Goal: Obtain resource: Obtain resource

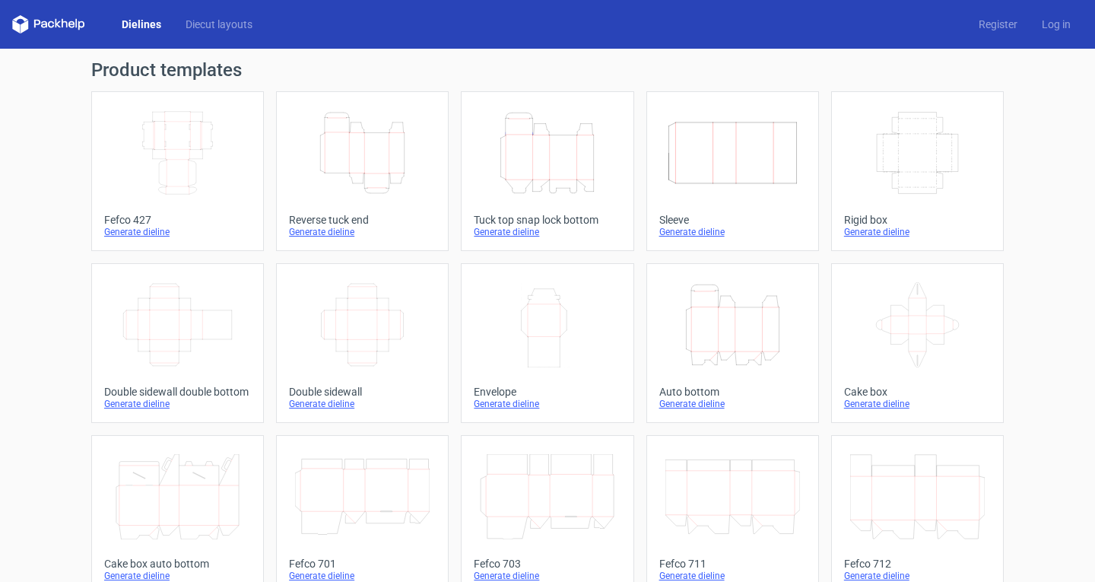
click at [762, 164] on icon "Width Depth Height" at bounding box center [732, 152] width 135 height 85
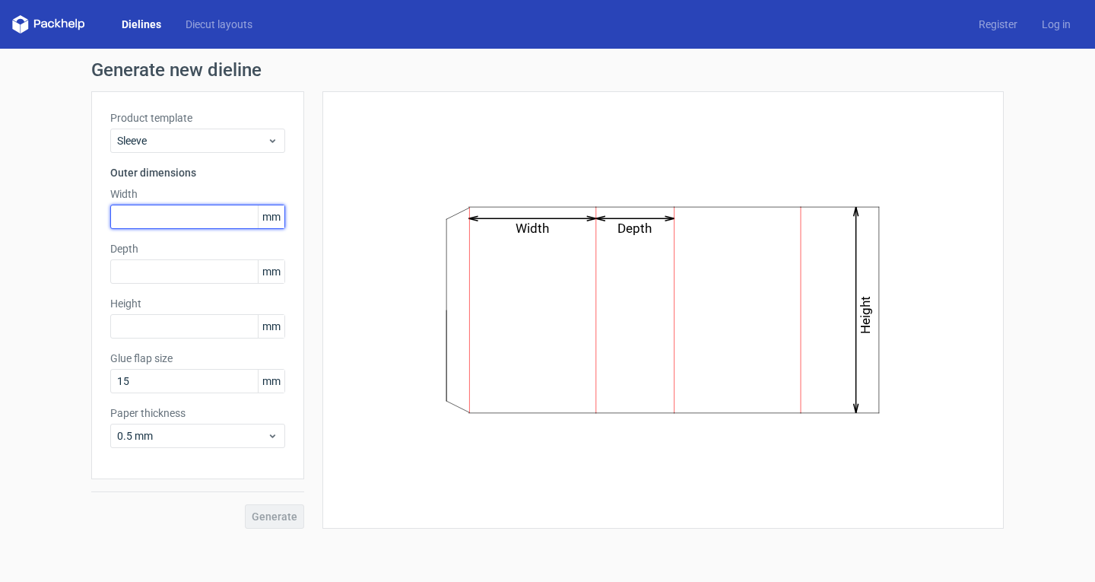
click at [157, 210] on input "text" at bounding box center [197, 216] width 175 height 24
type input "205"
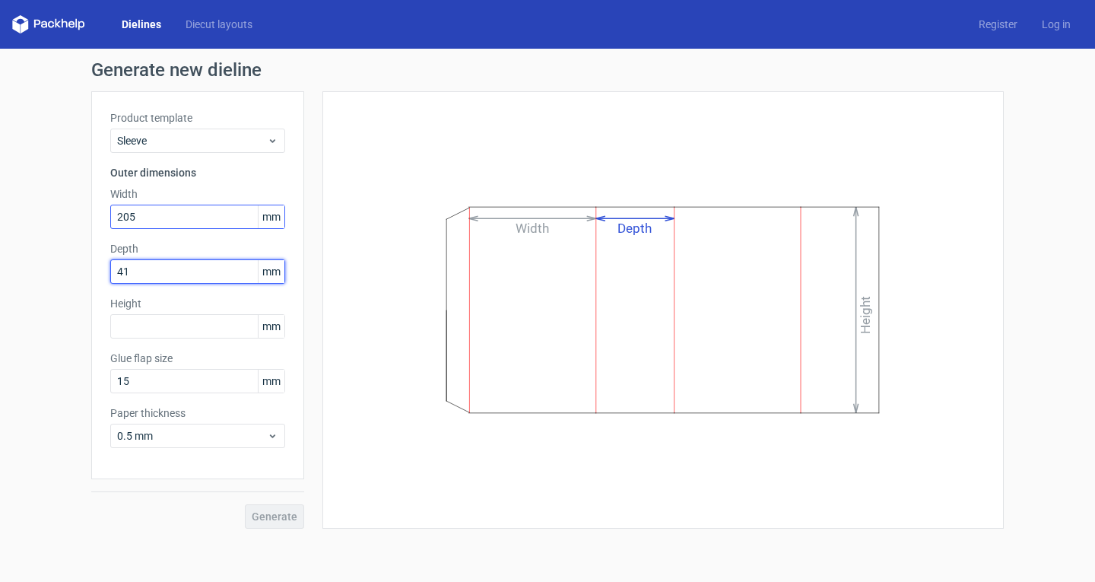
type input "41"
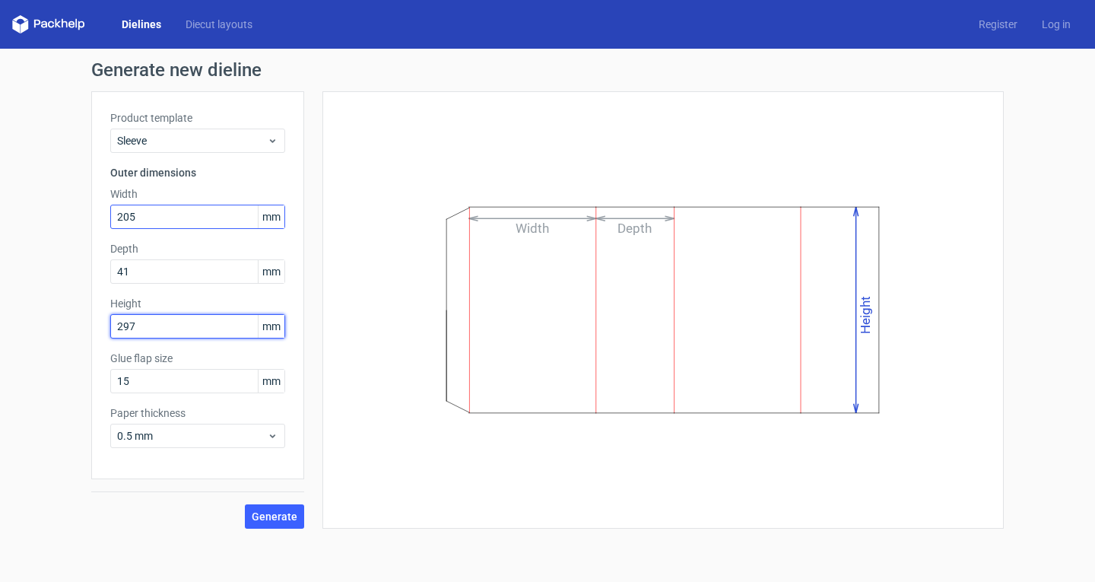
type input "297"
click at [245, 504] on button "Generate" at bounding box center [274, 516] width 59 height 24
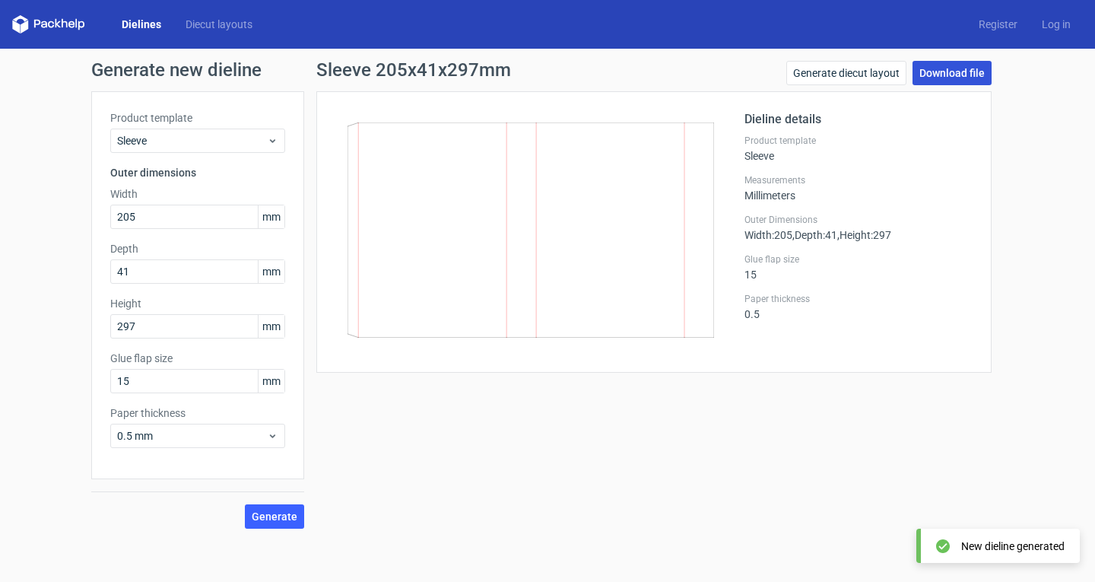
click at [915, 68] on link "Download file" at bounding box center [951, 73] width 79 height 24
click at [146, 28] on link "Dielines" at bounding box center [141, 24] width 64 height 15
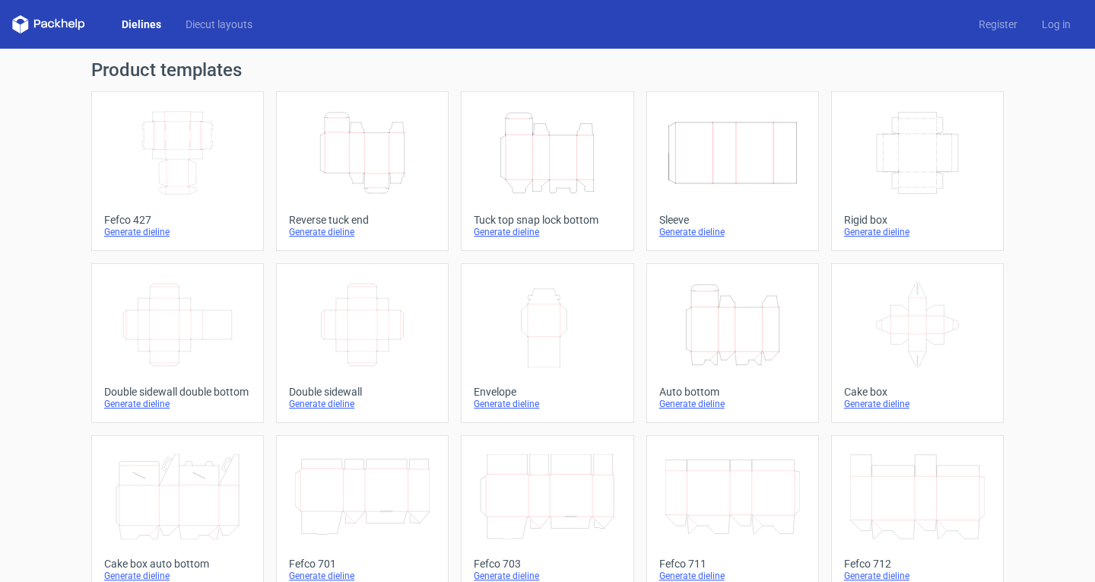
click at [312, 402] on div "Generate dieline" at bounding box center [362, 404] width 147 height 12
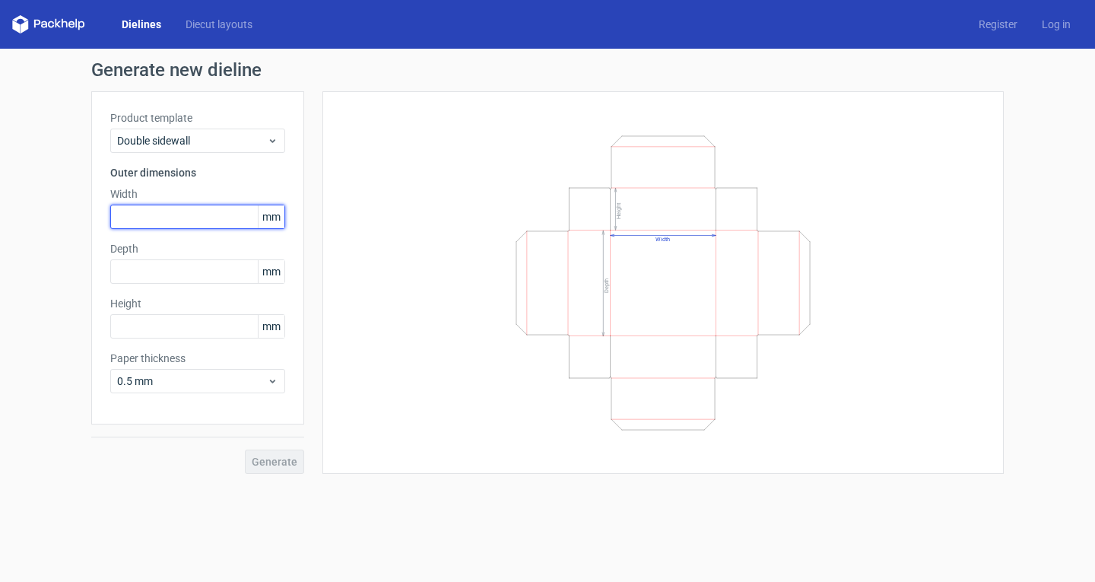
click at [153, 214] on input "text" at bounding box center [197, 216] width 175 height 24
type input "205"
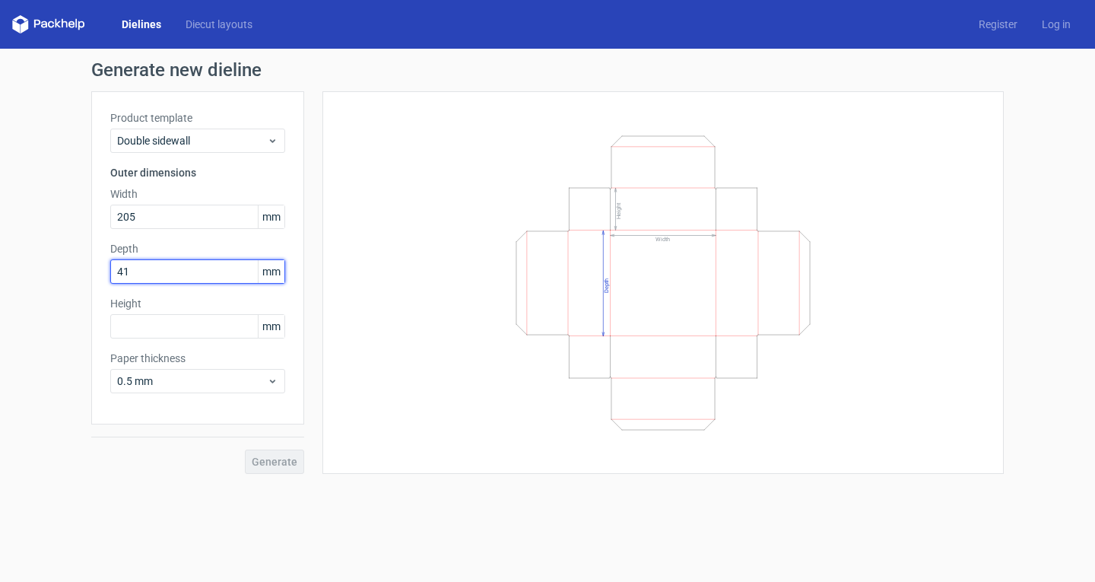
type input "41"
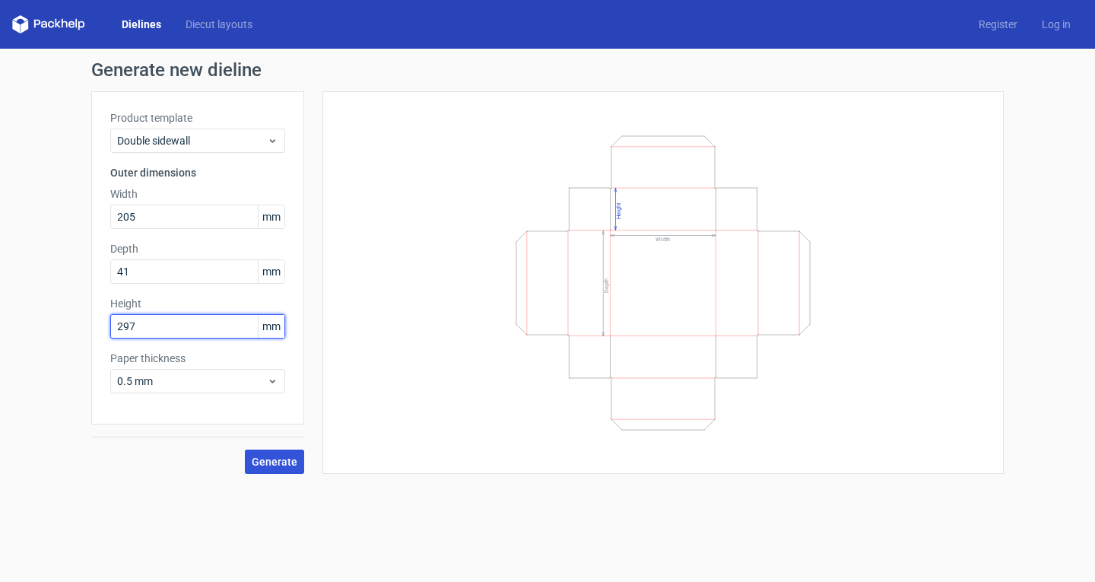
type input "297"
click at [270, 454] on button "Generate" at bounding box center [274, 461] width 59 height 24
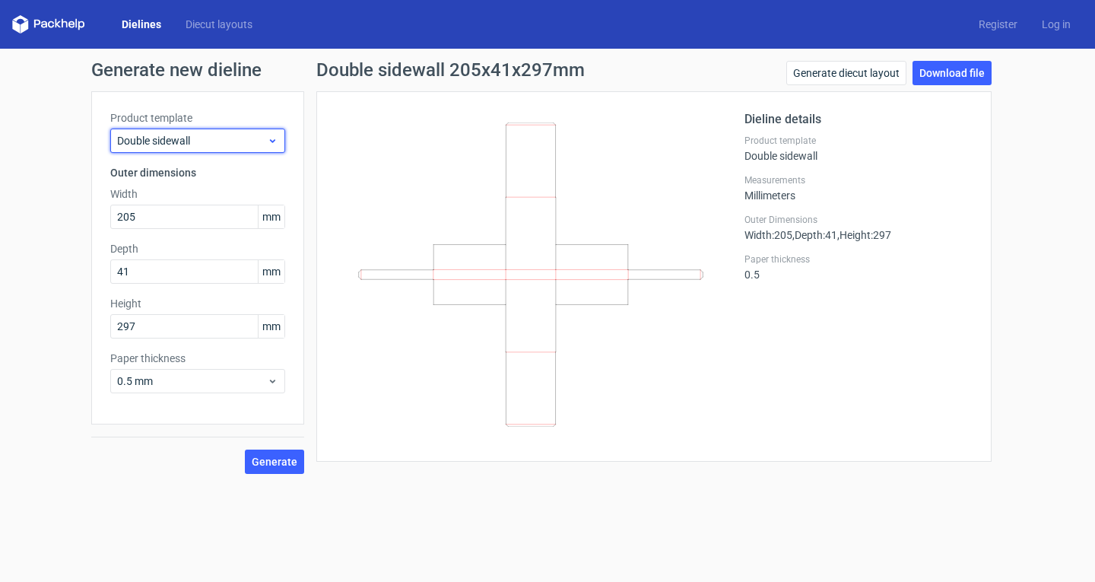
click at [211, 135] on span "Double sidewall" at bounding box center [192, 140] width 150 height 15
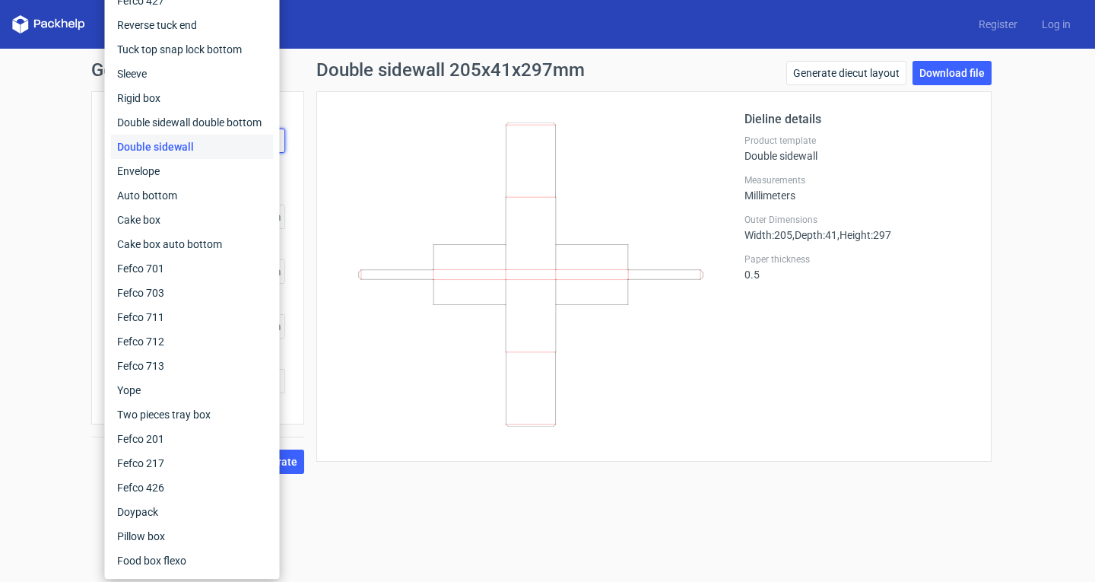
click at [210, 149] on div "Double sidewall" at bounding box center [192, 147] width 163 height 24
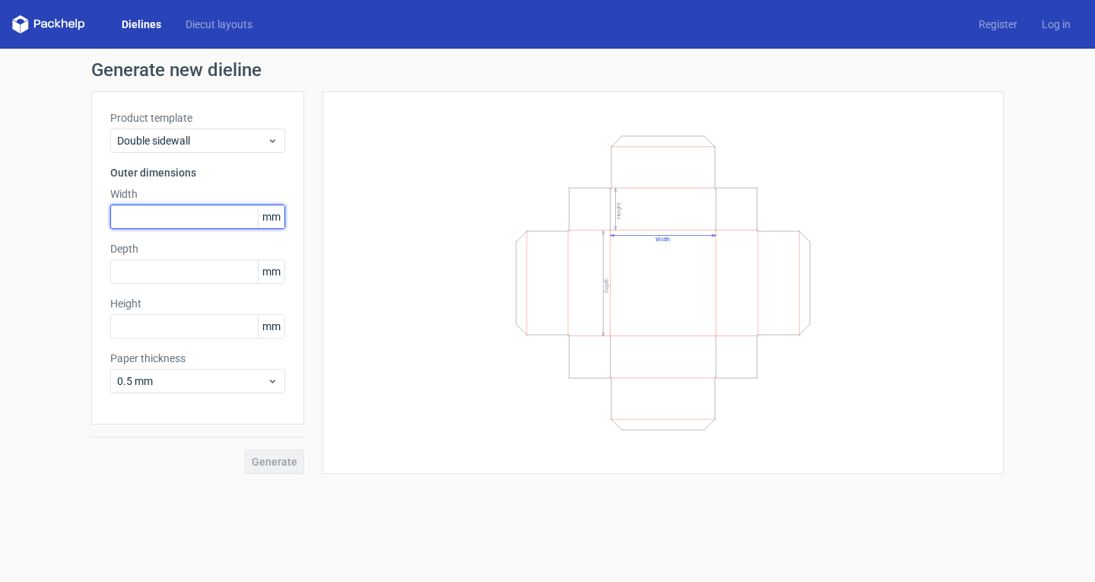
click at [204, 213] on input "text" at bounding box center [197, 216] width 175 height 24
type input "205"
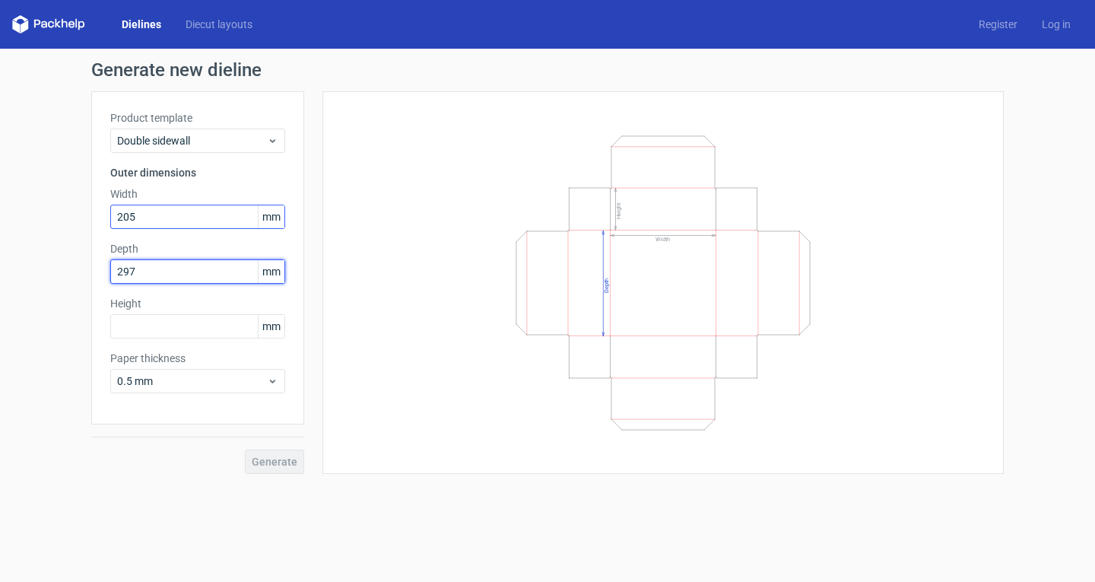
type input "297"
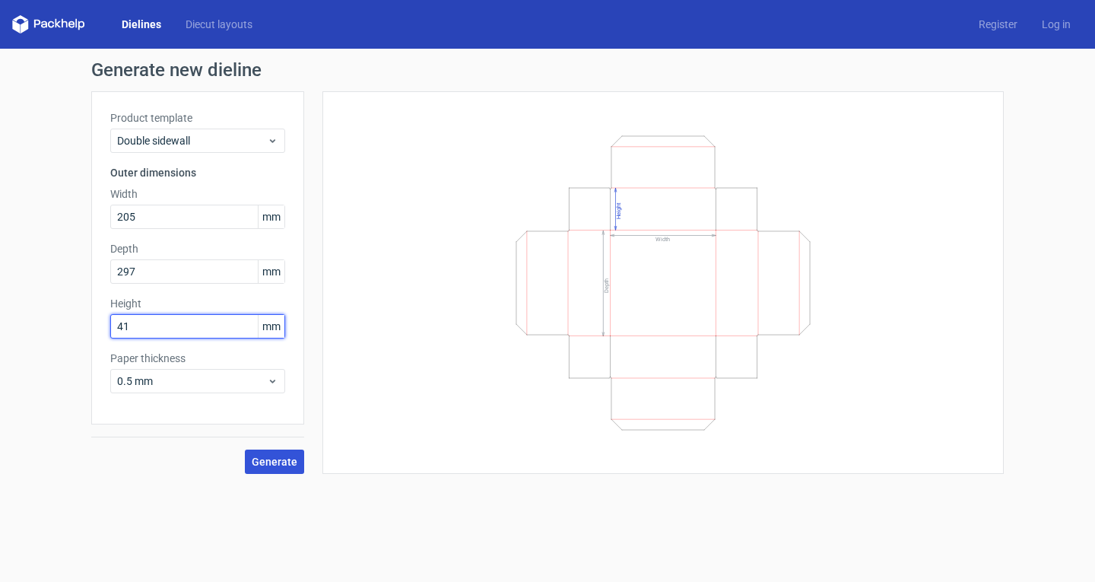
type input "41"
click at [277, 464] on span "Generate" at bounding box center [275, 461] width 46 height 11
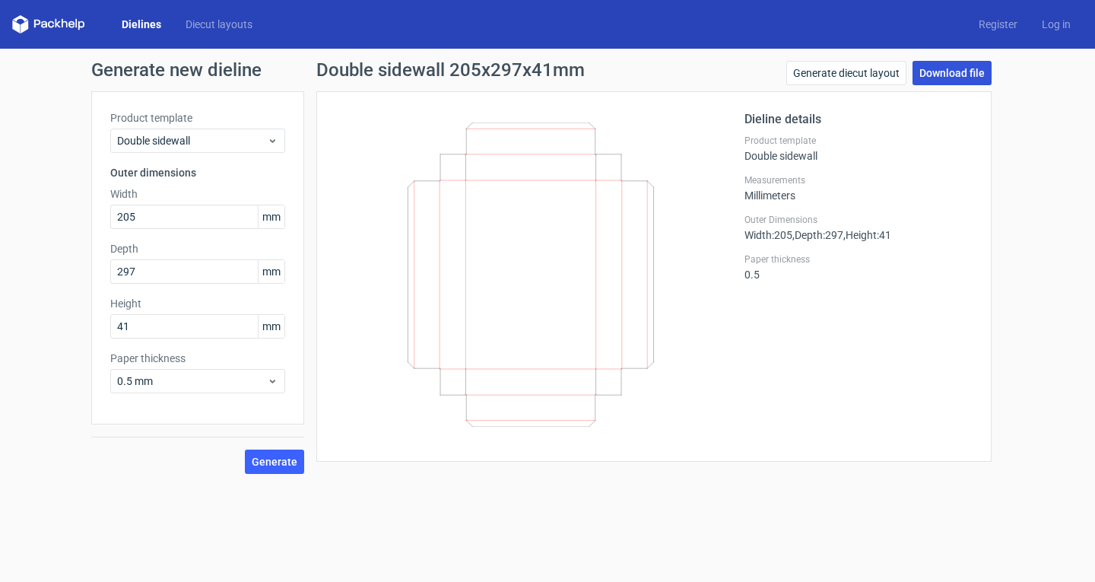
click at [964, 71] on link "Download file" at bounding box center [951, 73] width 79 height 24
click at [943, 72] on link "Download file" at bounding box center [951, 73] width 79 height 24
click at [847, 78] on link "Generate diecut layout" at bounding box center [846, 73] width 120 height 24
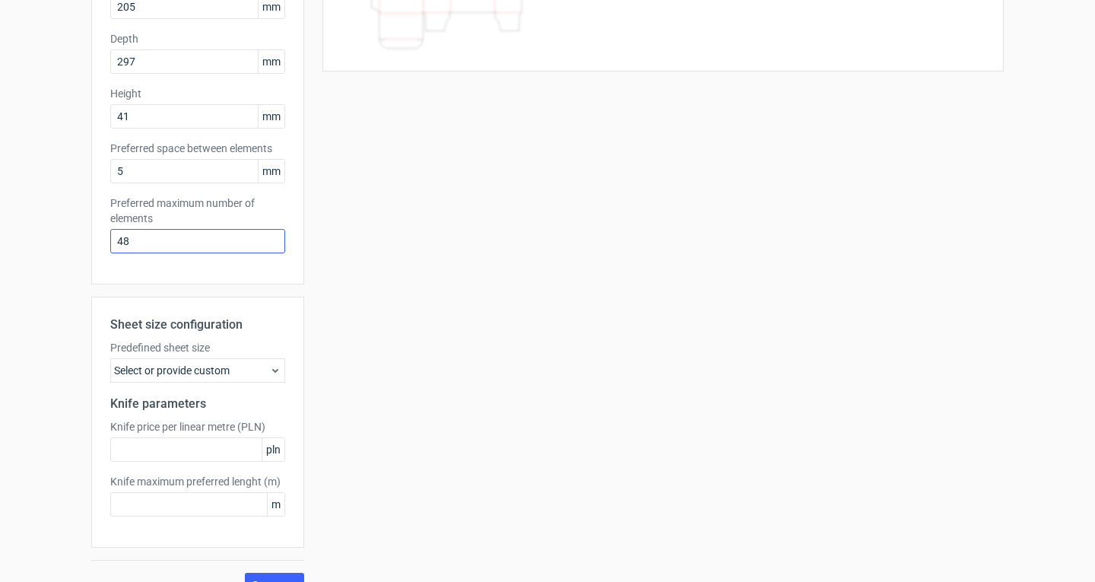
scroll to position [237, 0]
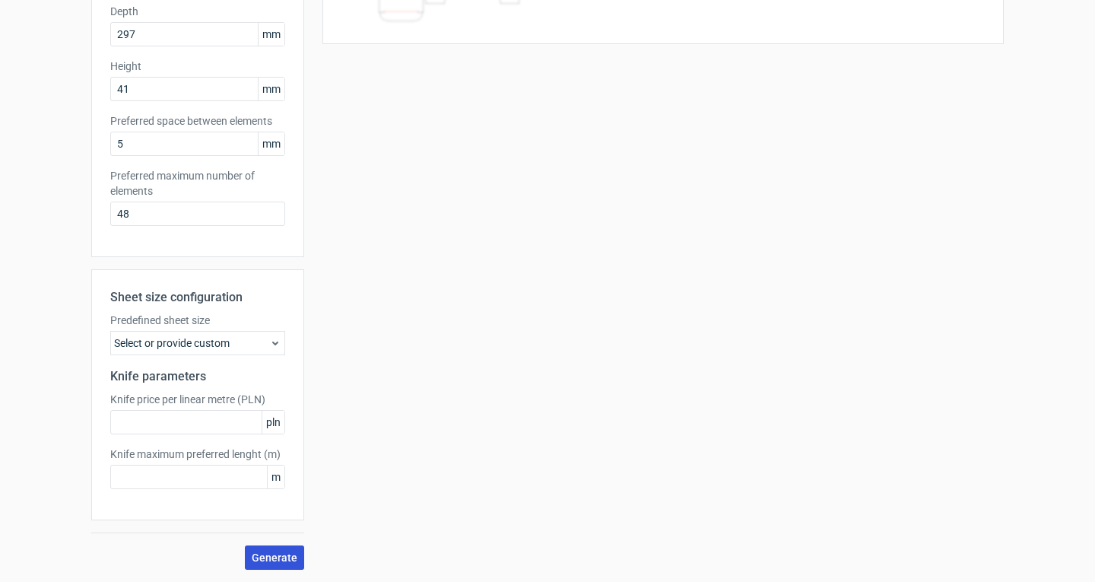
click at [274, 556] on span "Generate" at bounding box center [275, 557] width 46 height 11
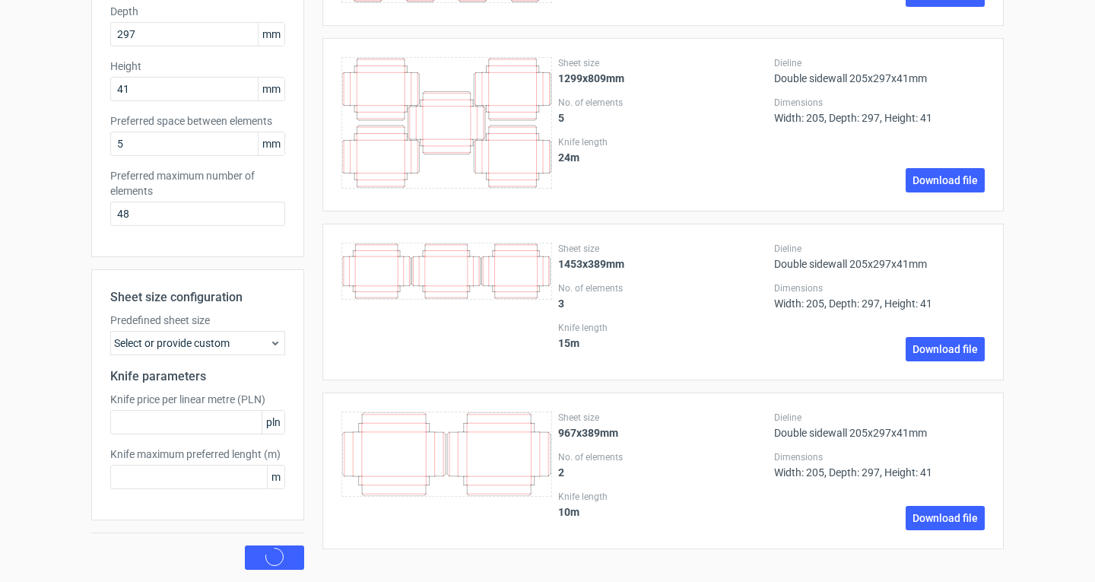
scroll to position [0, 0]
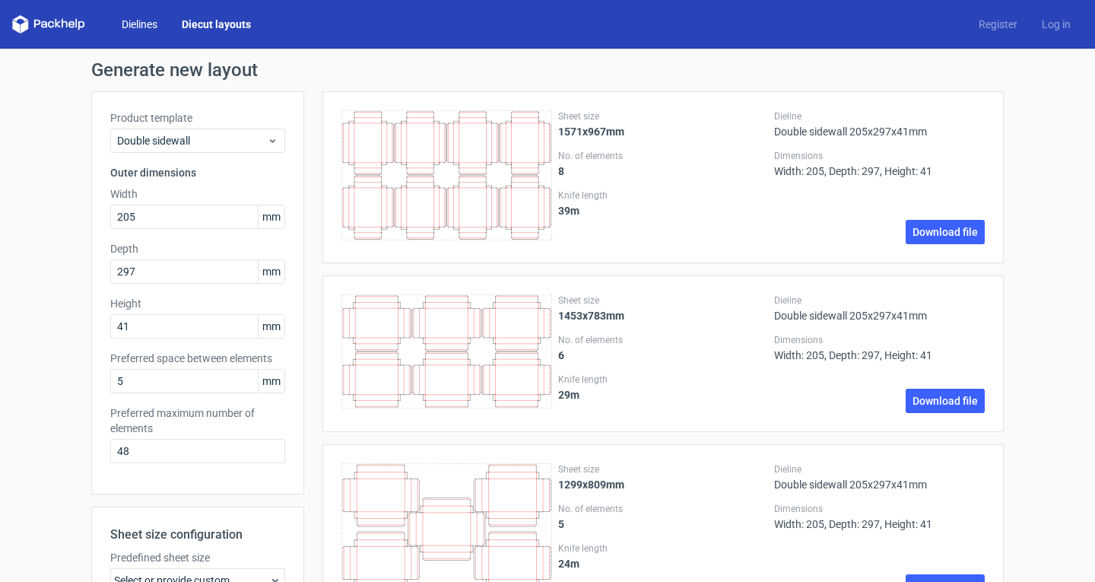
click at [147, 28] on link "Dielines" at bounding box center [139, 24] width 60 height 15
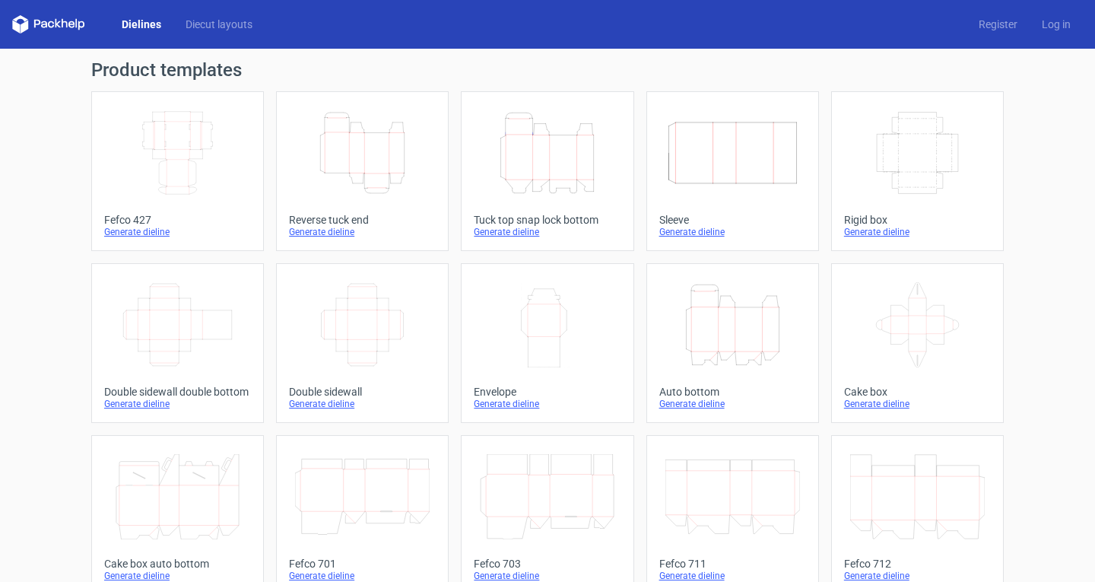
click at [728, 186] on icon "Width Depth Height" at bounding box center [732, 152] width 135 height 85
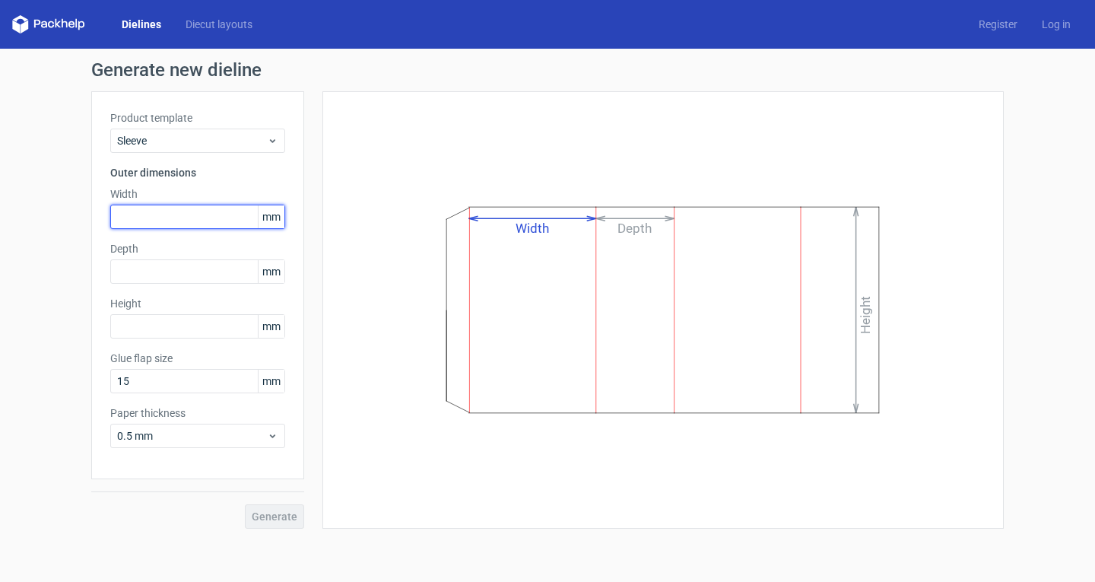
click at [133, 227] on input "text" at bounding box center [197, 216] width 175 height 24
type input "205"
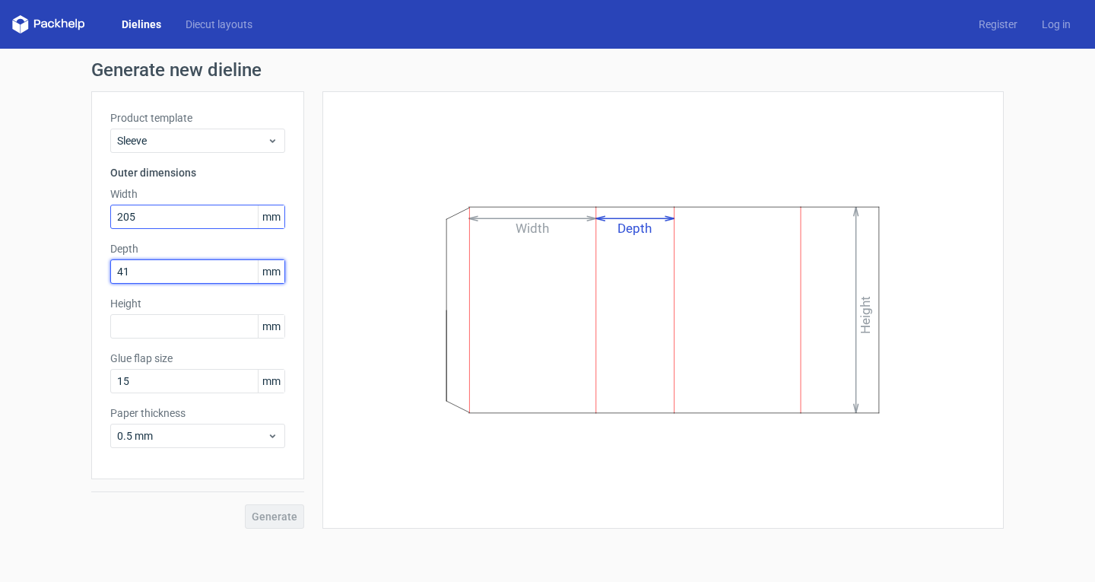
type input "41"
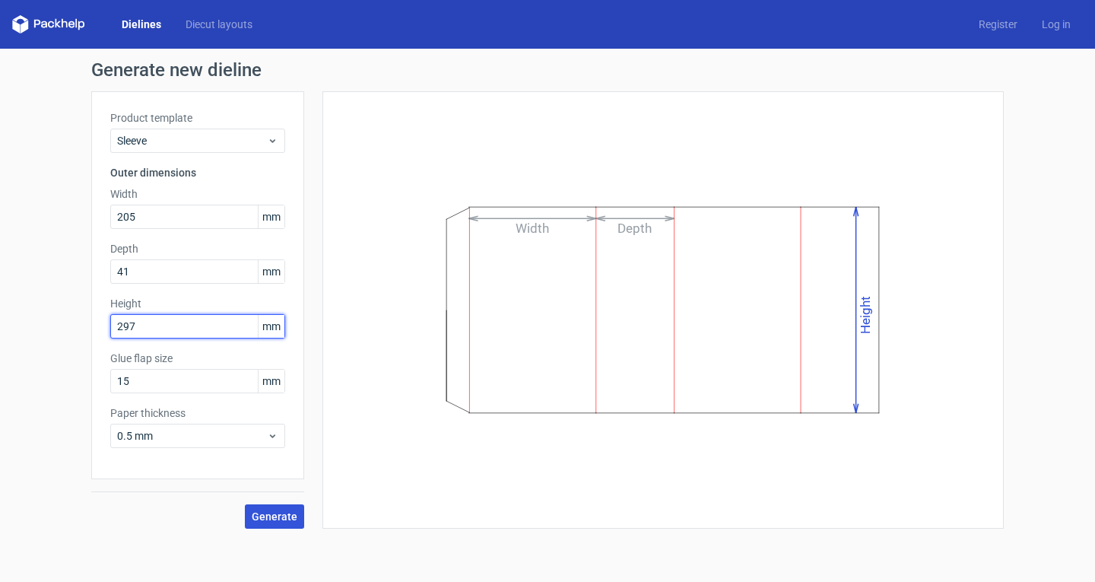
type input "297"
click at [280, 511] on span "Generate" at bounding box center [275, 516] width 46 height 11
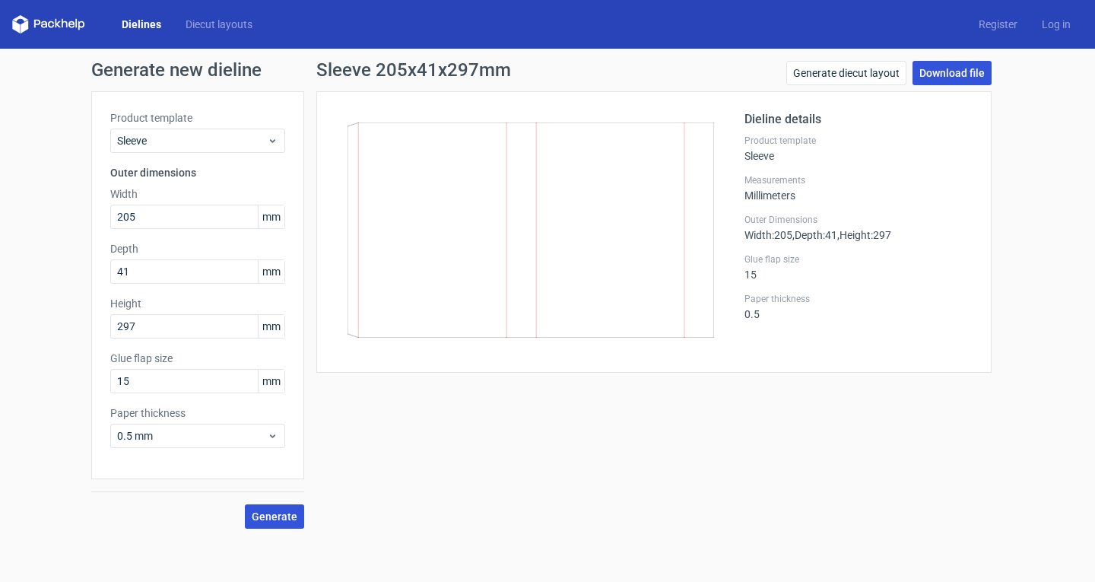
click at [939, 73] on link "Download file" at bounding box center [951, 73] width 79 height 24
click at [719, 387] on div "Sleeve 205x41x297mm Generate diecut layout Download file Dieline details Produc…" at bounding box center [653, 295] width 699 height 468
click at [846, 73] on link "Generate diecut layout" at bounding box center [846, 73] width 120 height 24
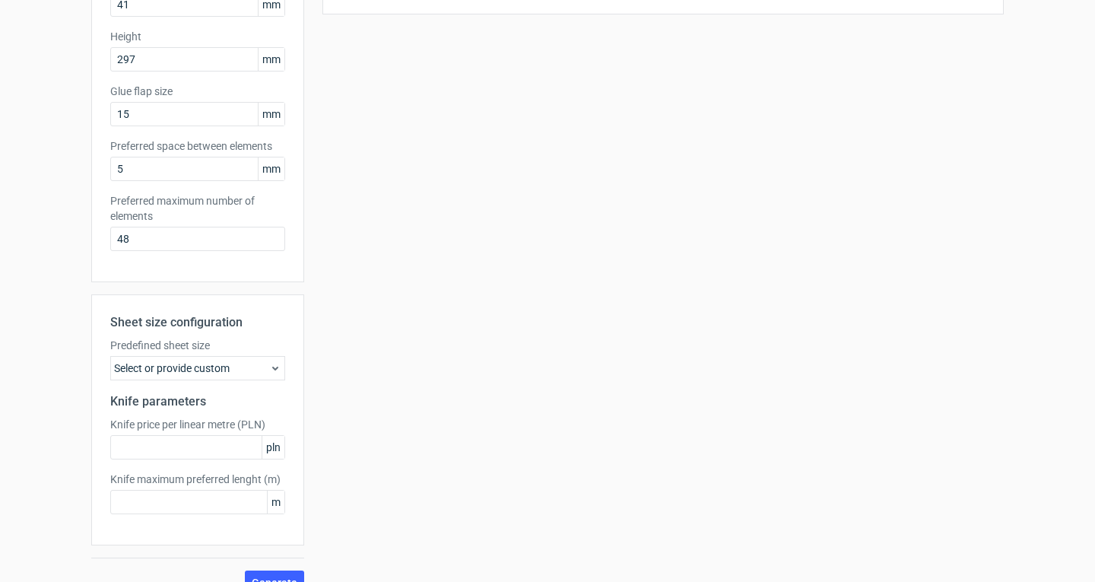
scroll to position [292, 0]
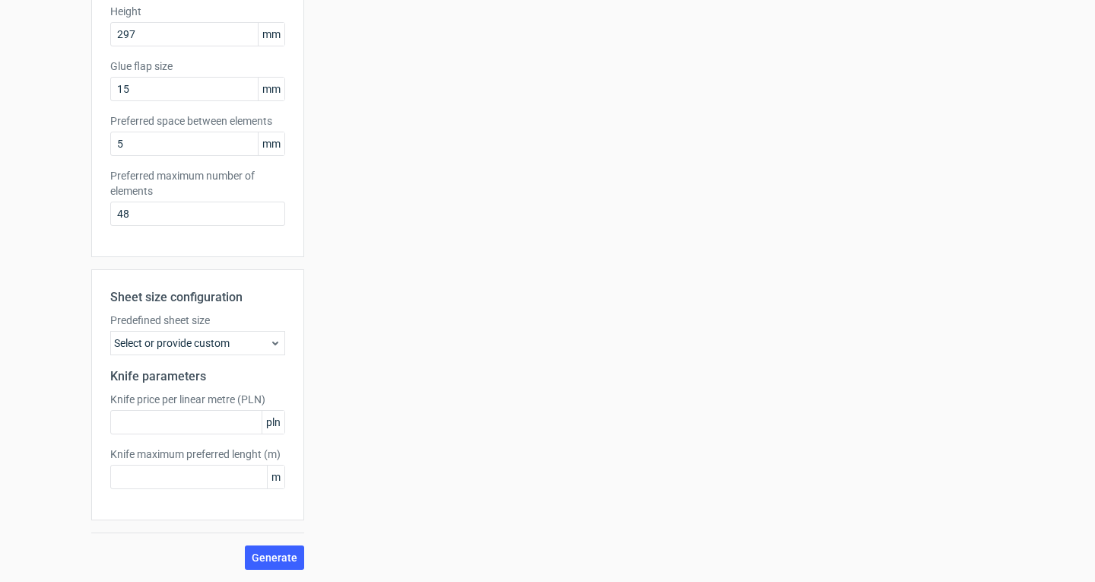
click at [222, 337] on div "Select or provide custom" at bounding box center [197, 343] width 175 height 24
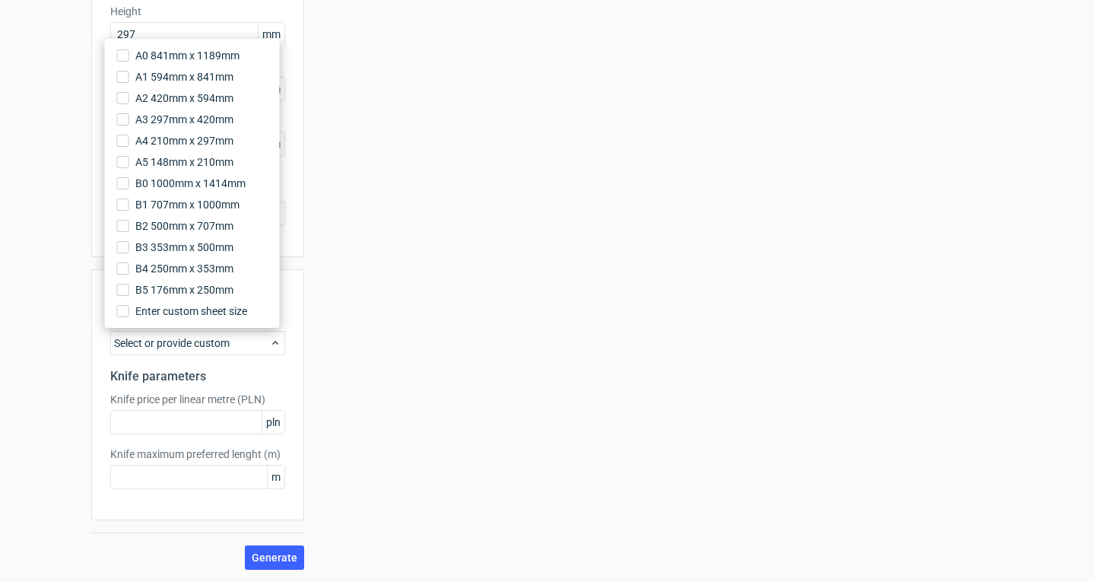
click at [222, 337] on div "Select or provide custom" at bounding box center [197, 343] width 175 height 24
click at [347, 449] on div "Your diecut layouts will be listed here once you generate them Height Depth Wid…" at bounding box center [653, 184] width 699 height 770
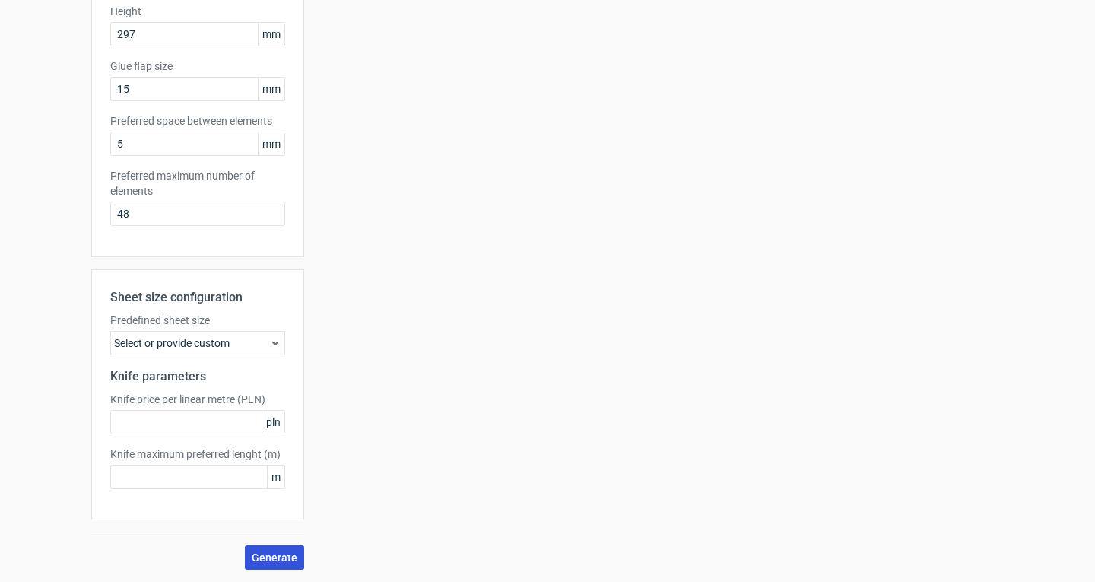
click at [272, 553] on span "Generate" at bounding box center [275, 557] width 46 height 11
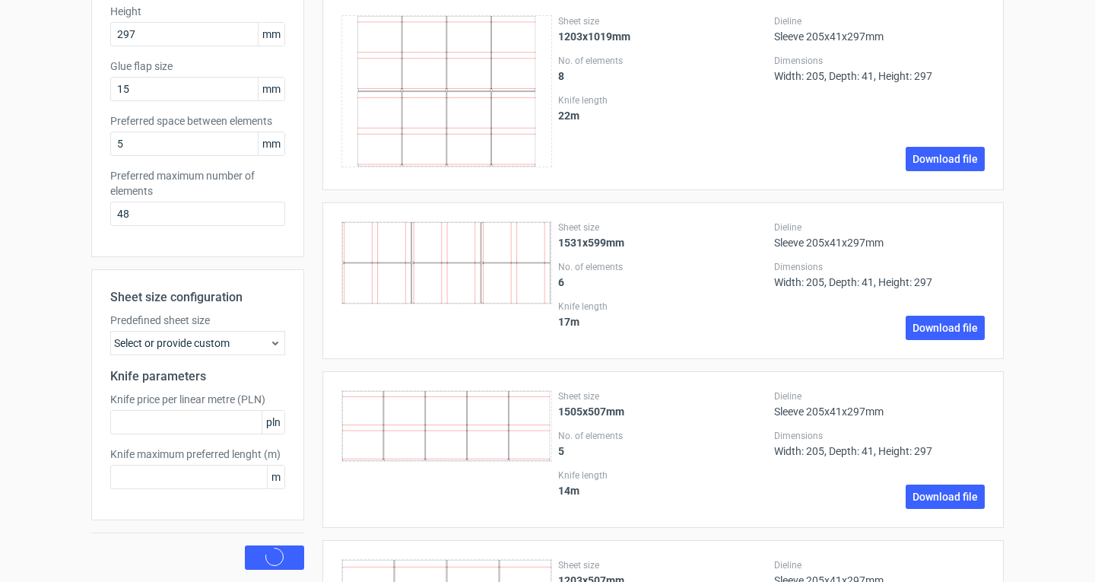
scroll to position [0, 0]
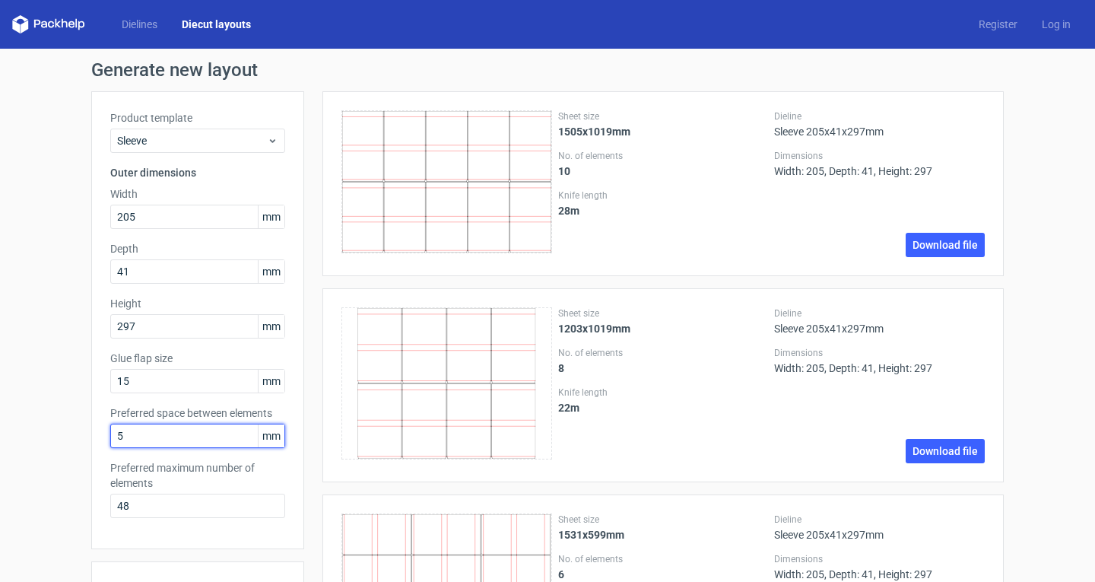
drag, startPoint x: 135, startPoint y: 436, endPoint x: 30, endPoint y: 445, distance: 105.3
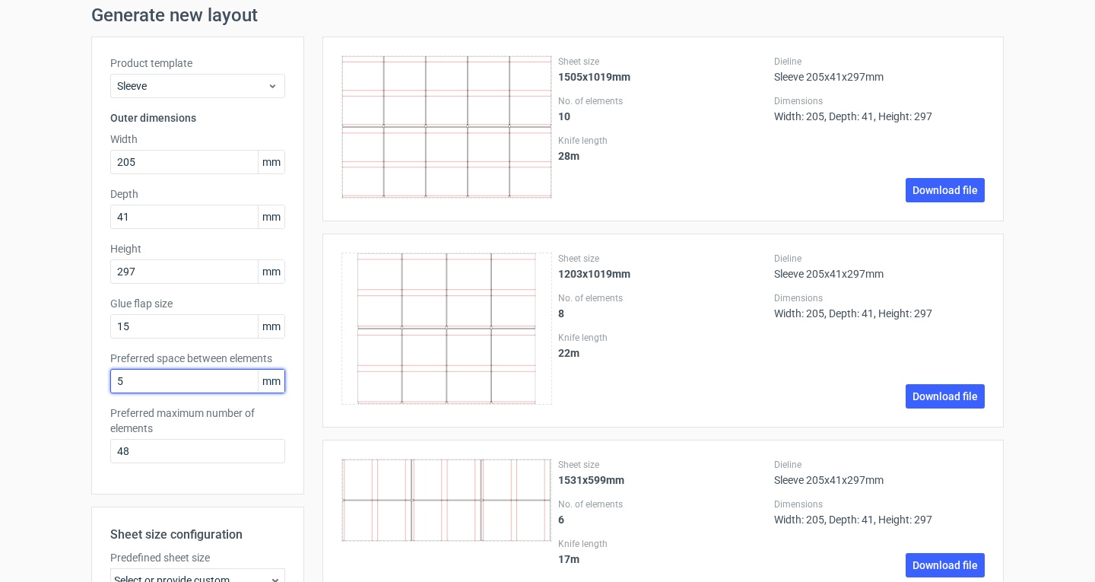
scroll to position [76, 0]
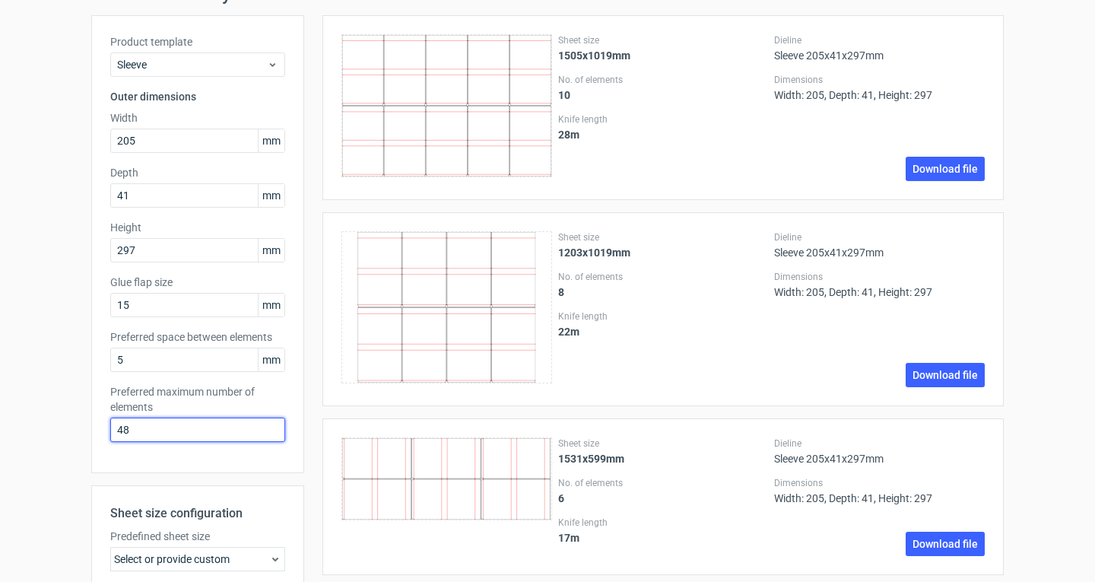
drag, startPoint x: 137, startPoint y: 432, endPoint x: 8, endPoint y: 440, distance: 129.5
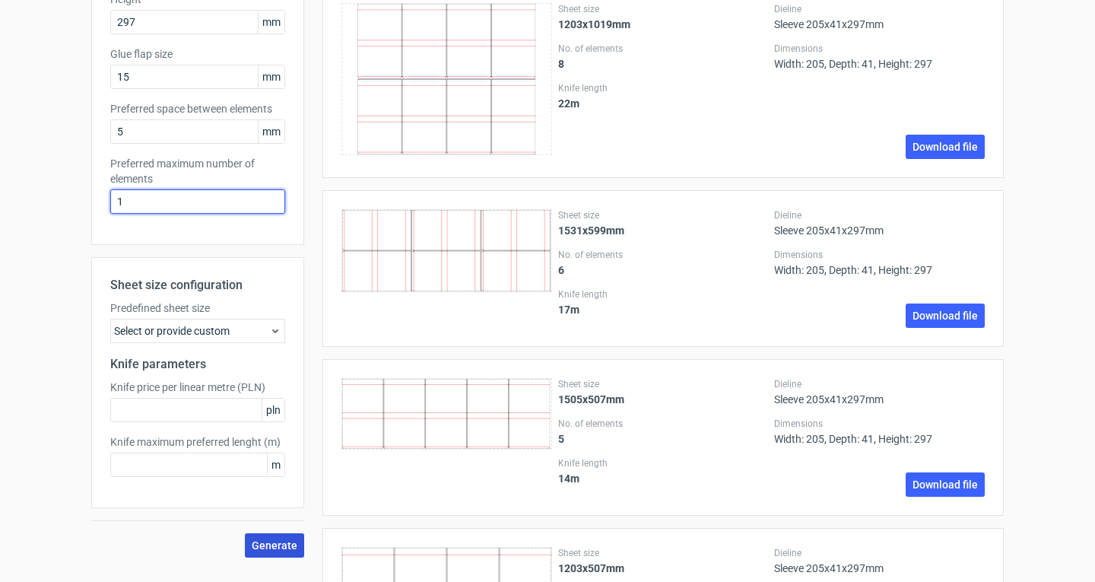
type input "1"
click at [261, 542] on span "Generate" at bounding box center [275, 545] width 46 height 11
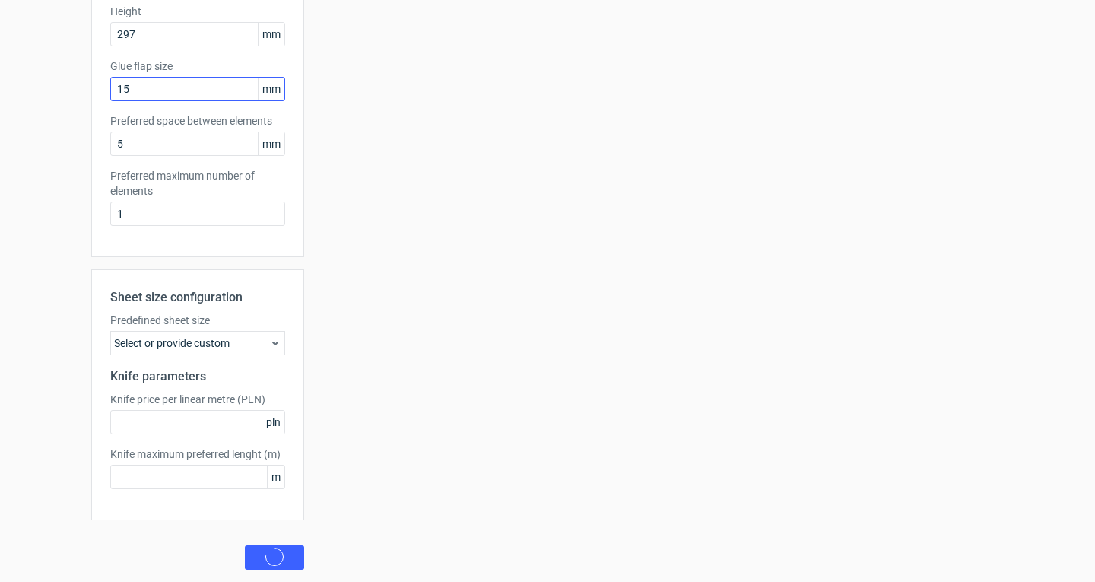
scroll to position [0, 0]
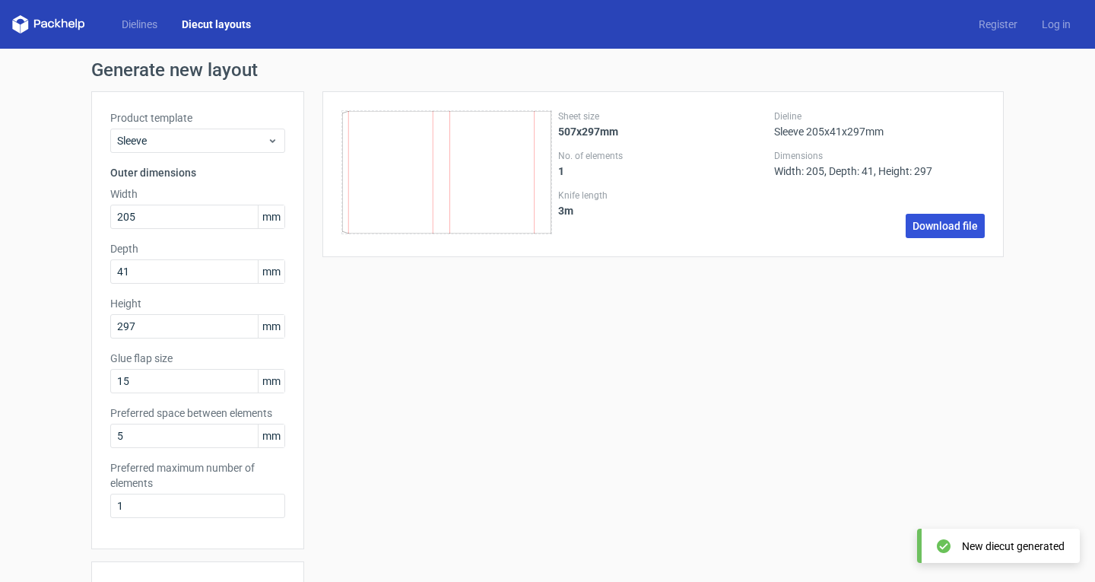
click at [946, 221] on link "Download file" at bounding box center [944, 226] width 79 height 24
click at [149, 28] on link "Dielines" at bounding box center [139, 24] width 60 height 15
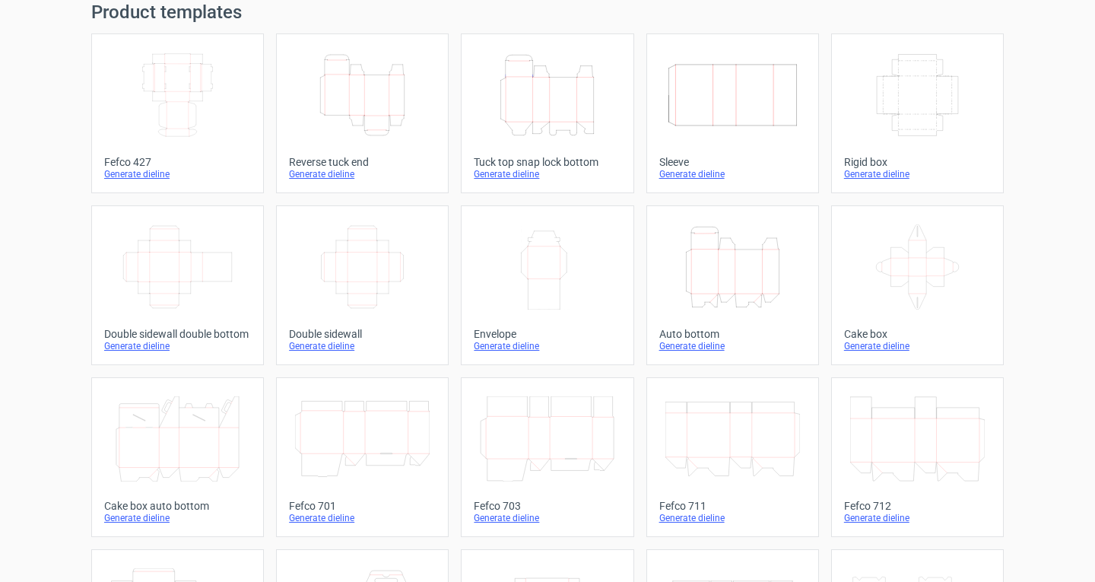
scroll to position [76, 0]
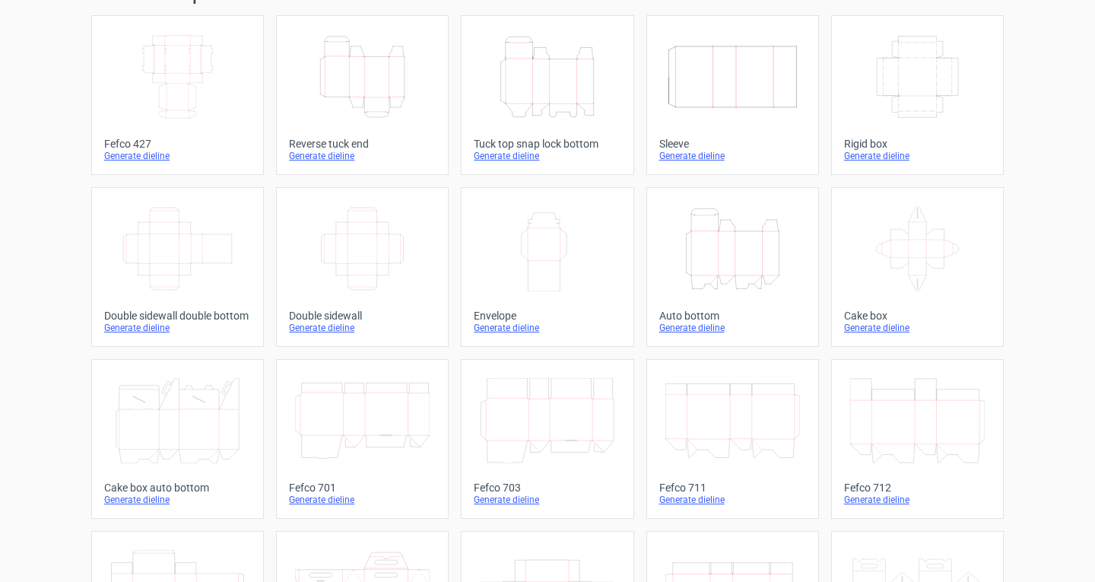
click at [360, 251] on icon "Width Depth Height" at bounding box center [362, 248] width 135 height 85
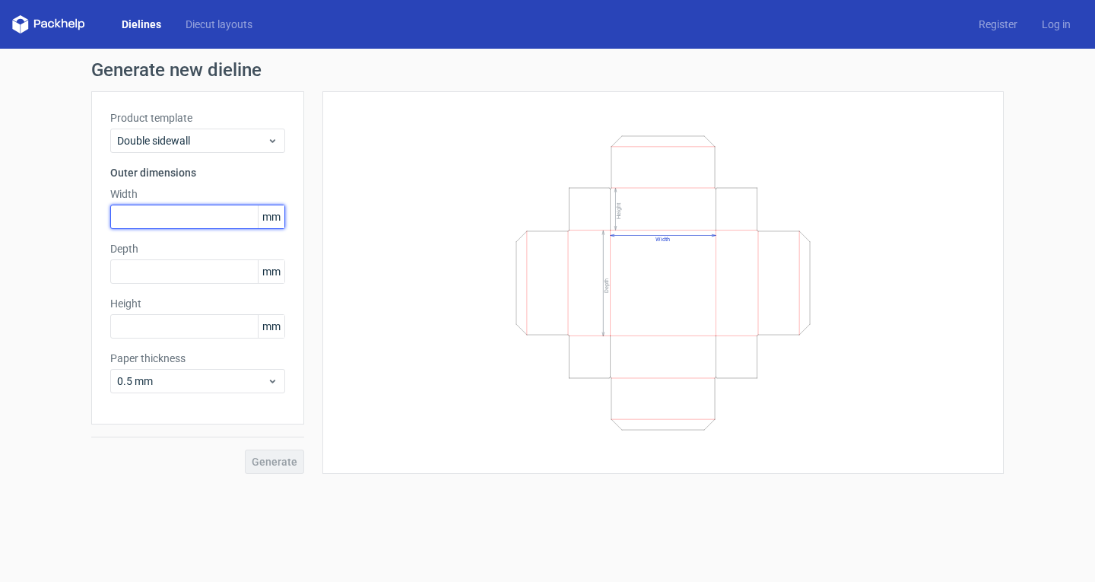
click at [144, 212] on input "text" at bounding box center [197, 216] width 175 height 24
type input "205"
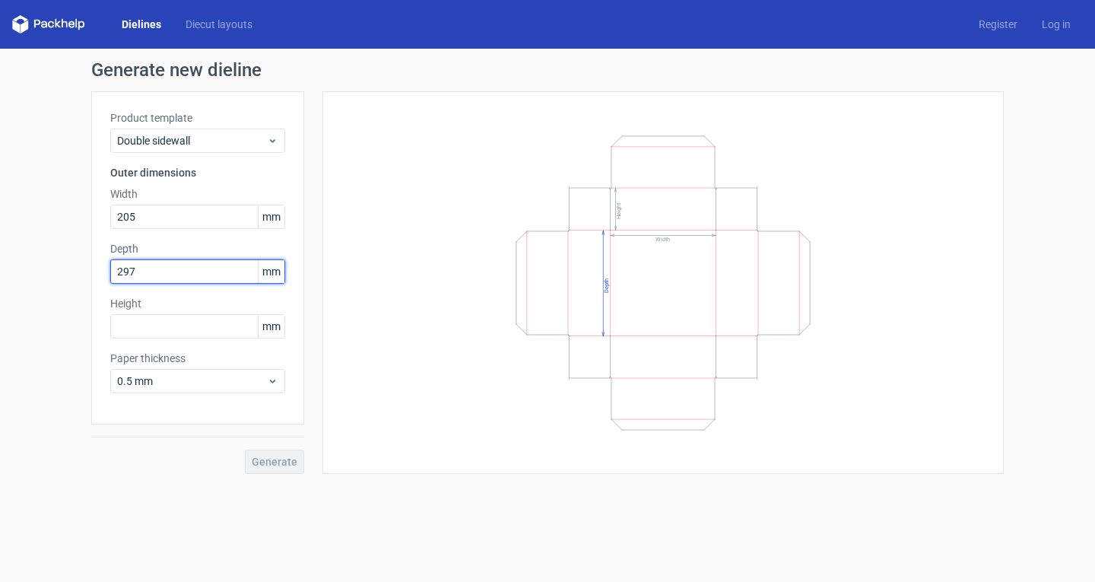
type input "297"
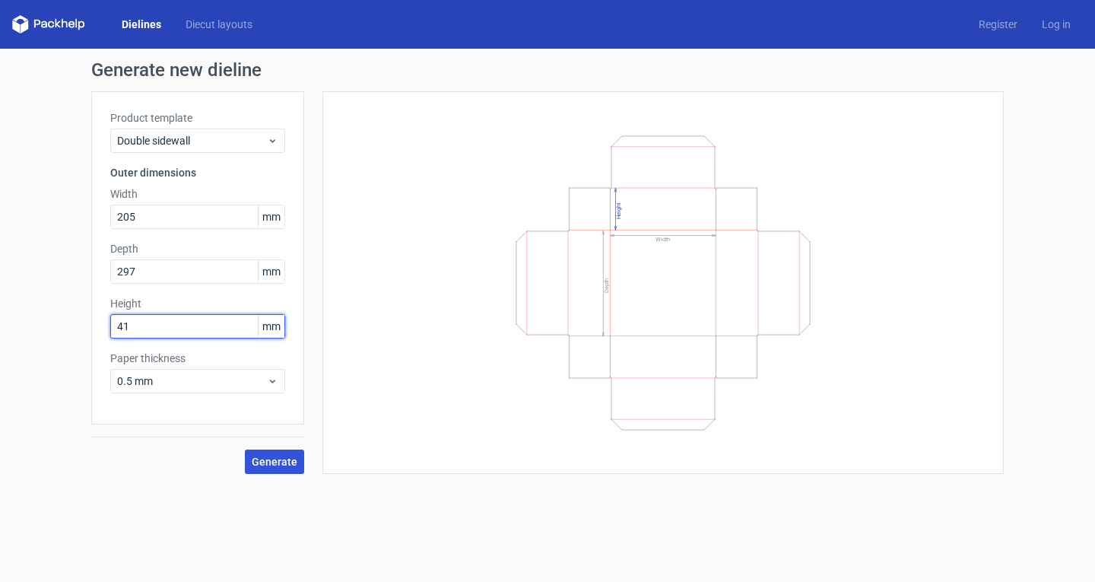
type input "41"
click at [291, 456] on span "Generate" at bounding box center [275, 461] width 46 height 11
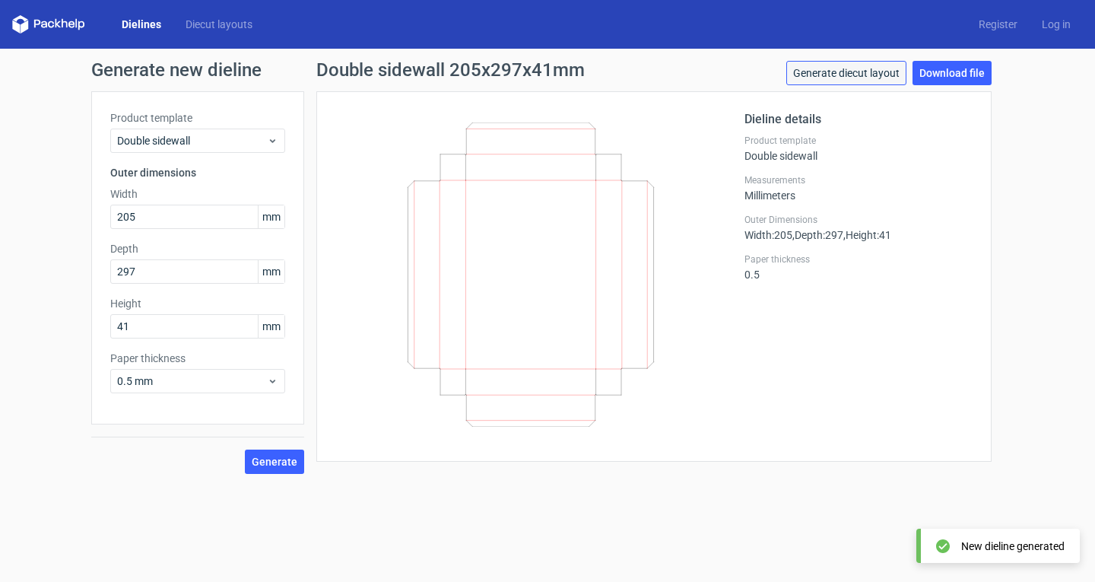
click at [858, 78] on link "Generate diecut layout" at bounding box center [846, 73] width 120 height 24
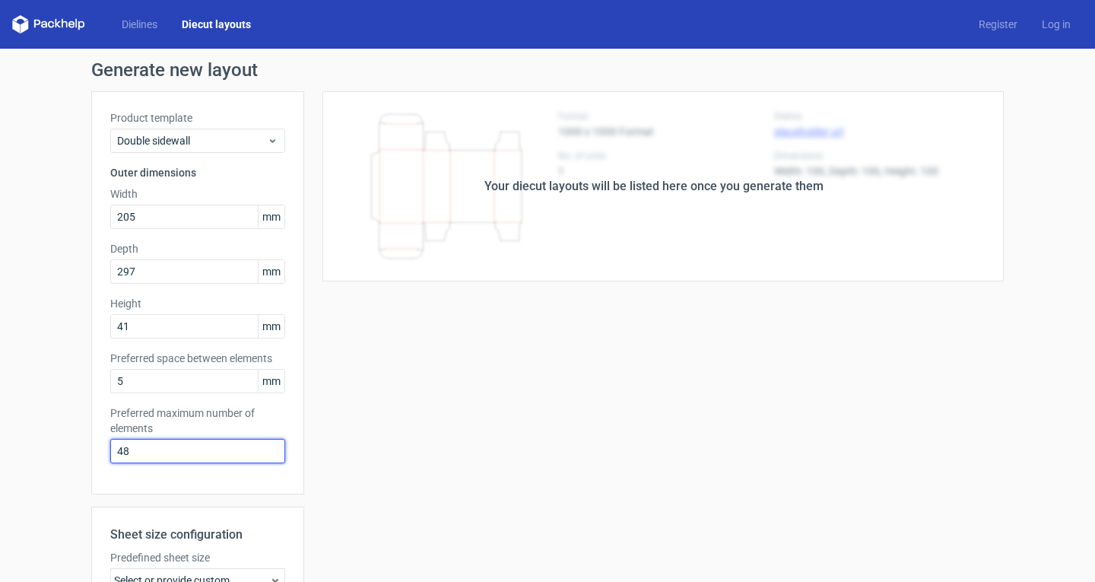
click at [162, 439] on input "48" at bounding box center [197, 451] width 175 height 24
type input "1"
click at [354, 443] on div "Your diecut layouts will be listed here once you generate them Height Depth Wid…" at bounding box center [653, 448] width 699 height 715
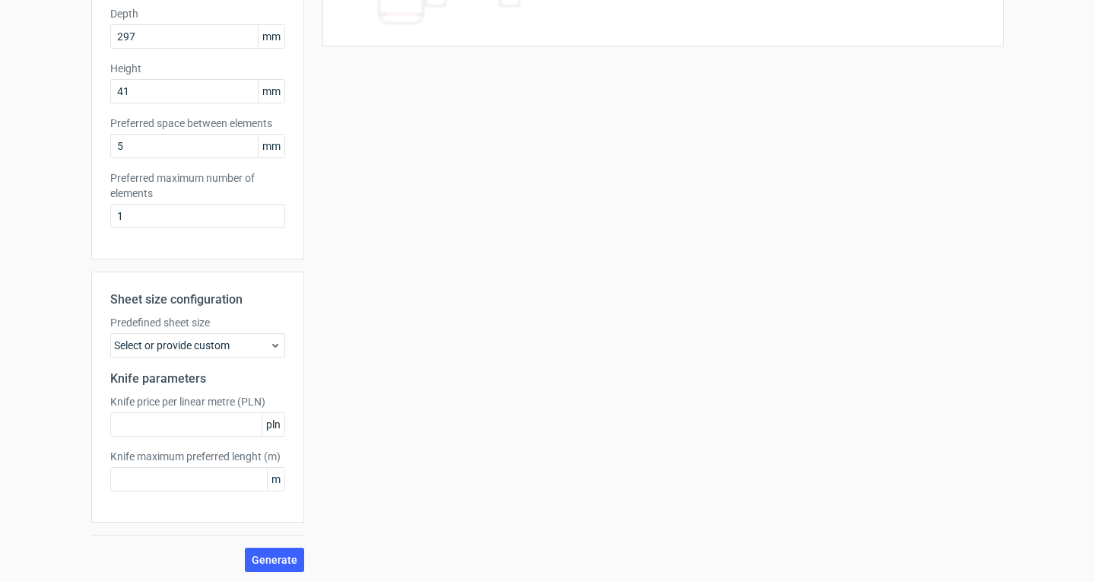
scroll to position [237, 0]
click at [278, 554] on span "Generate" at bounding box center [275, 557] width 46 height 11
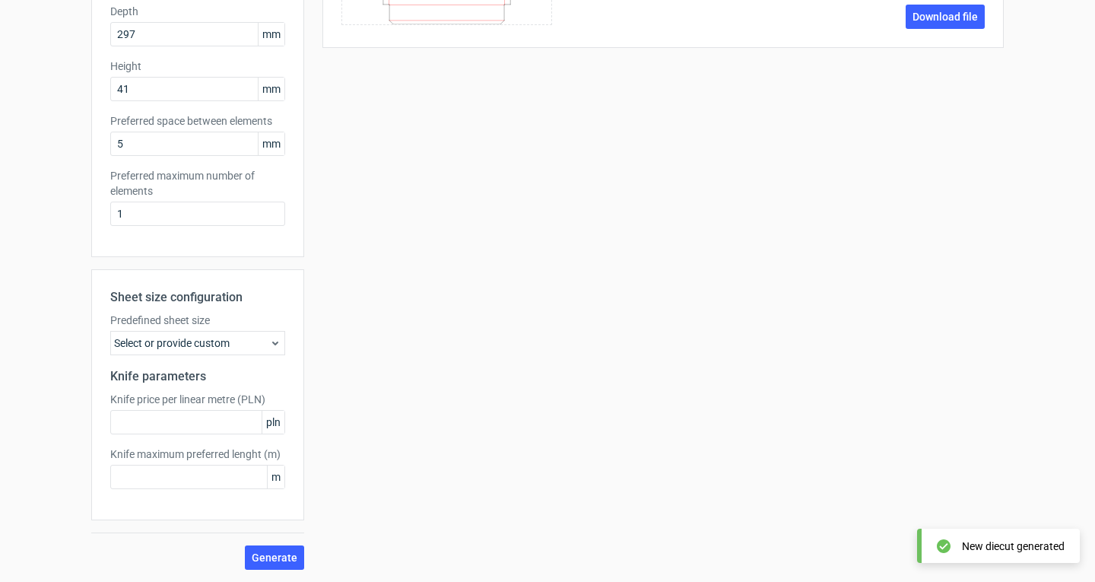
scroll to position [0, 0]
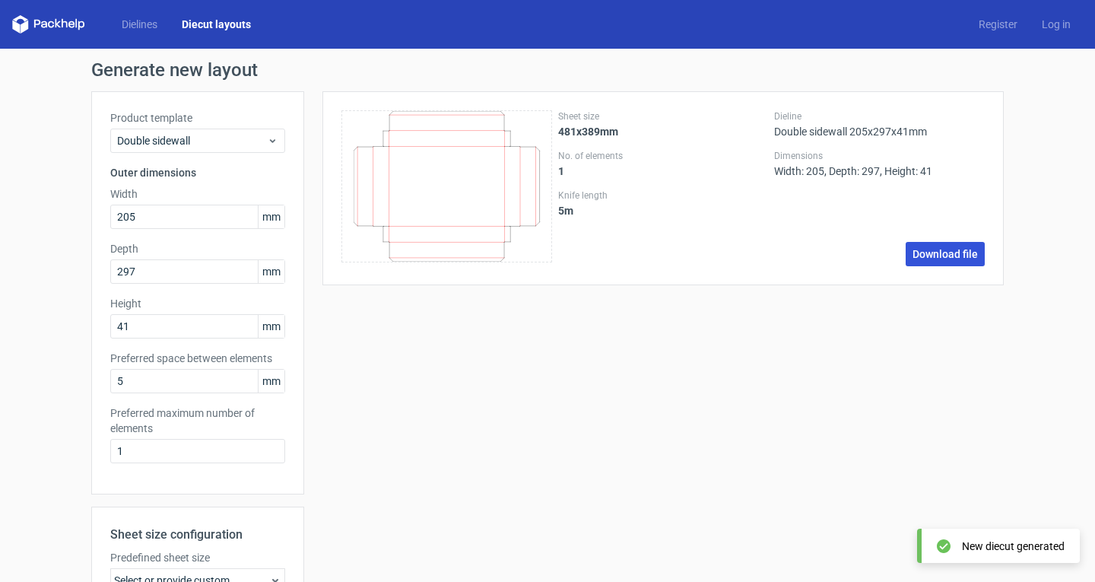
click at [943, 250] on link "Download file" at bounding box center [944, 254] width 79 height 24
click at [138, 23] on link "Dielines" at bounding box center [139, 24] width 60 height 15
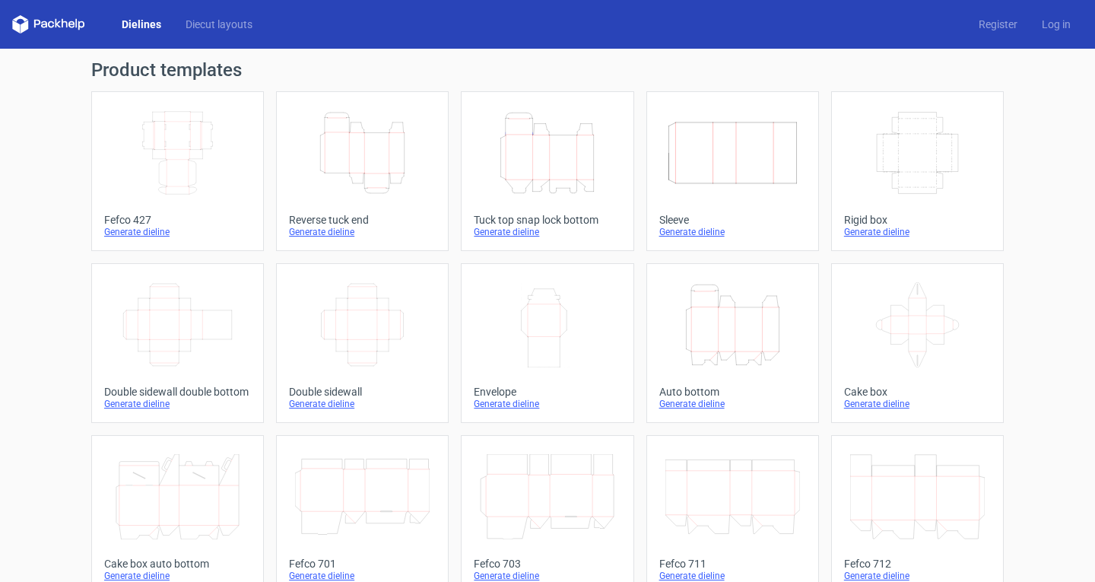
click at [333, 226] on div "Generate dieline" at bounding box center [362, 232] width 147 height 12
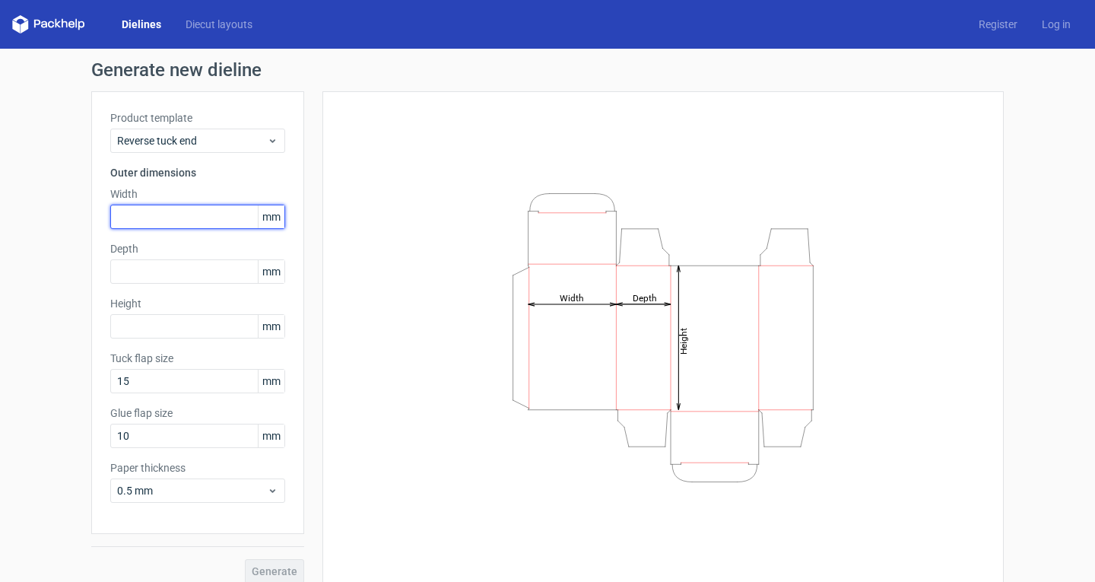
click at [122, 210] on input "text" at bounding box center [197, 216] width 175 height 24
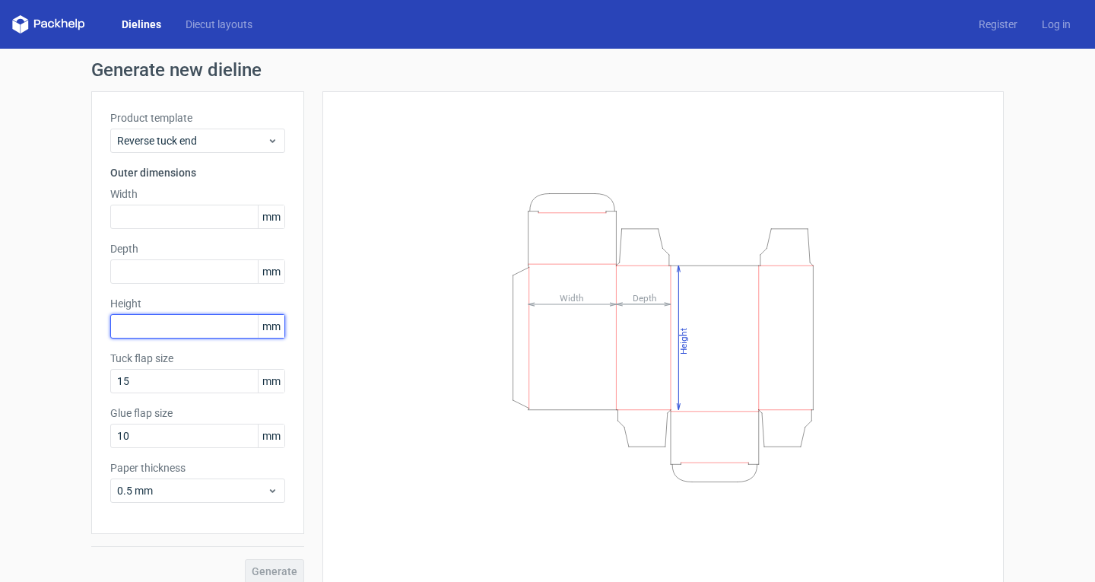
click at [182, 323] on input "text" at bounding box center [197, 326] width 175 height 24
type input "213"
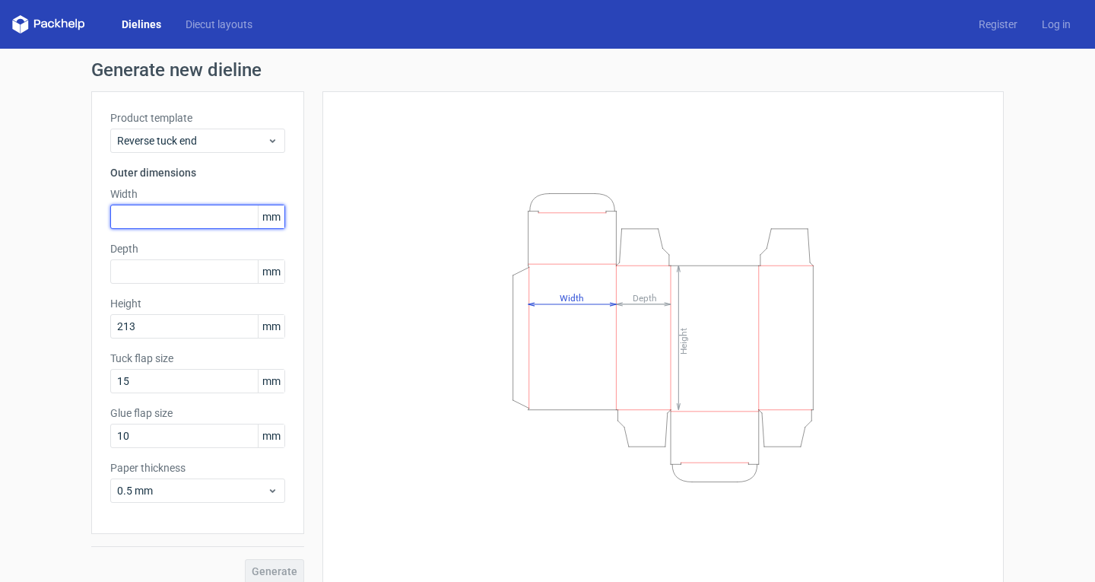
click at [190, 208] on input "text" at bounding box center [197, 216] width 175 height 24
type input "116"
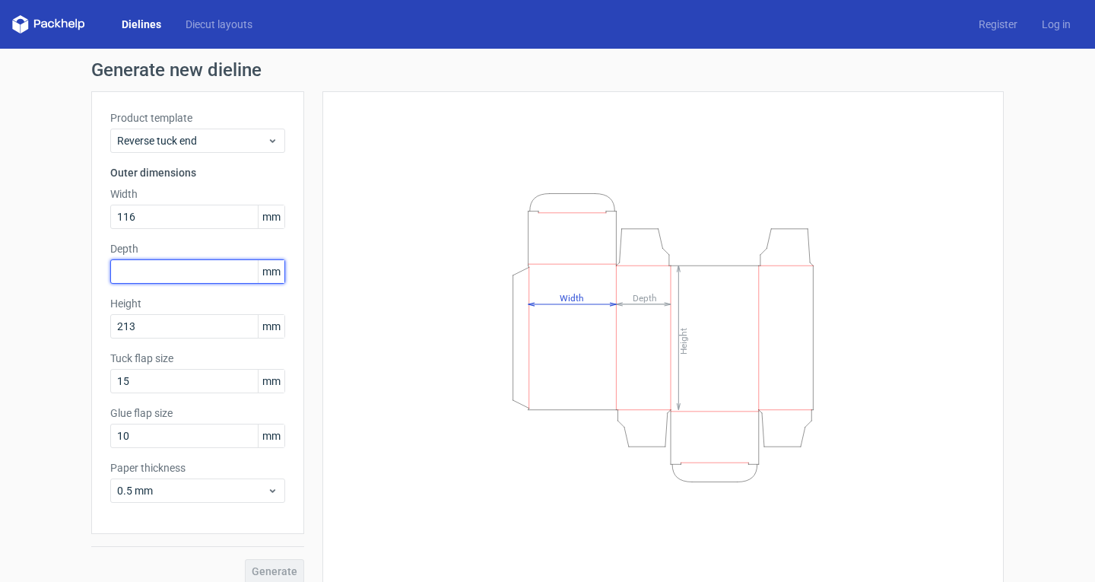
click at [182, 271] on input "text" at bounding box center [197, 271] width 175 height 24
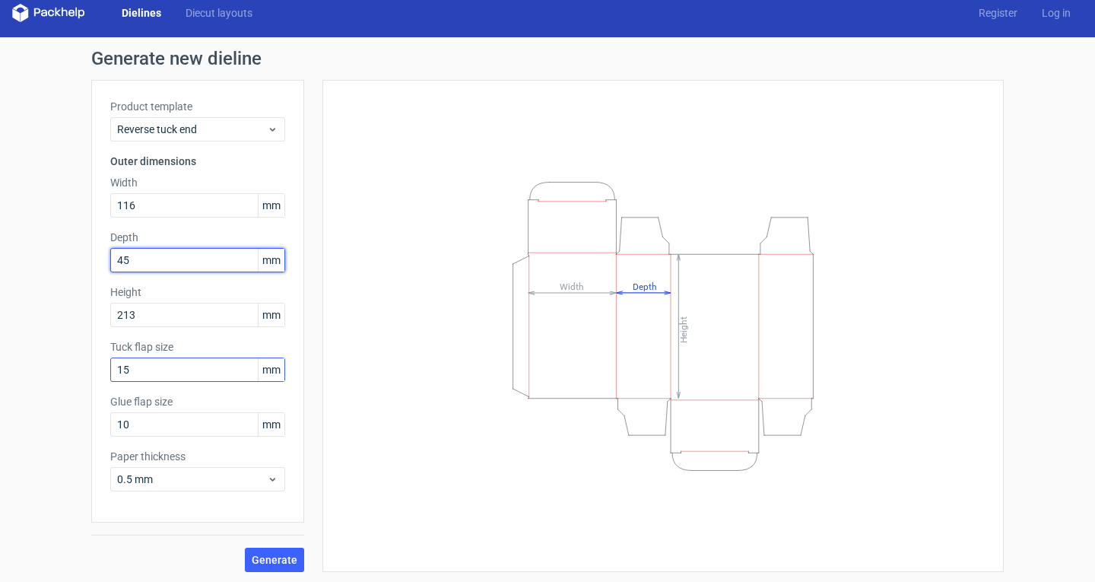
scroll to position [14, 0]
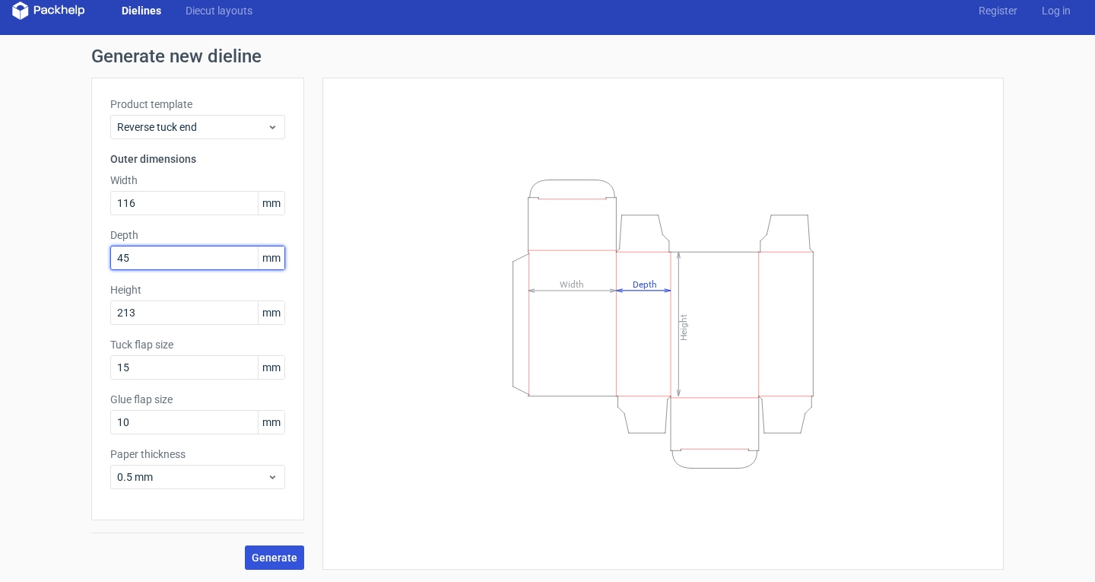
type input "45"
click at [262, 560] on span "Generate" at bounding box center [275, 557] width 46 height 11
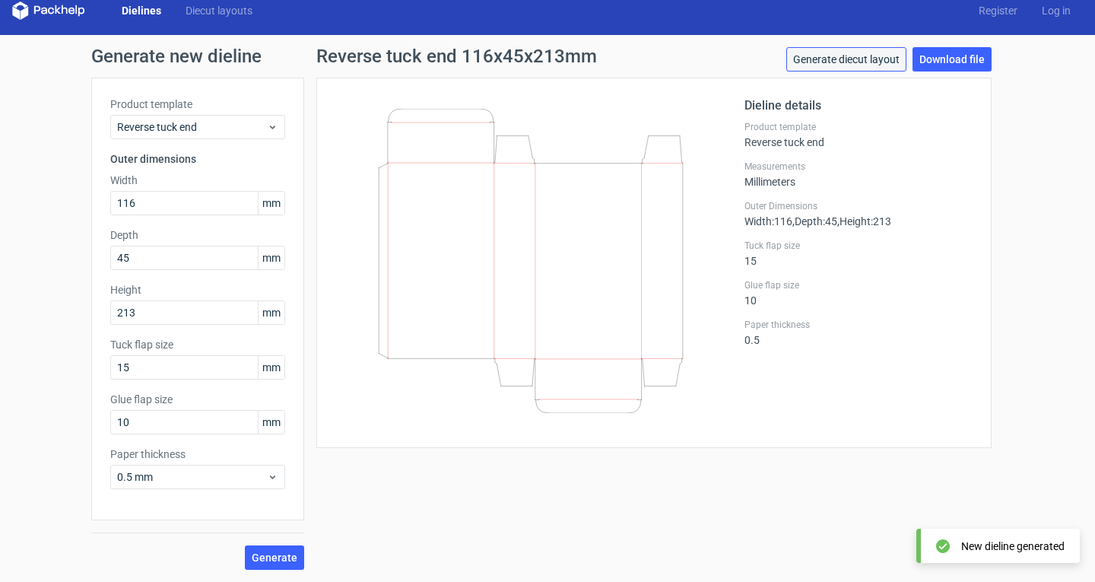
click at [886, 60] on link "Generate diecut layout" at bounding box center [846, 59] width 120 height 24
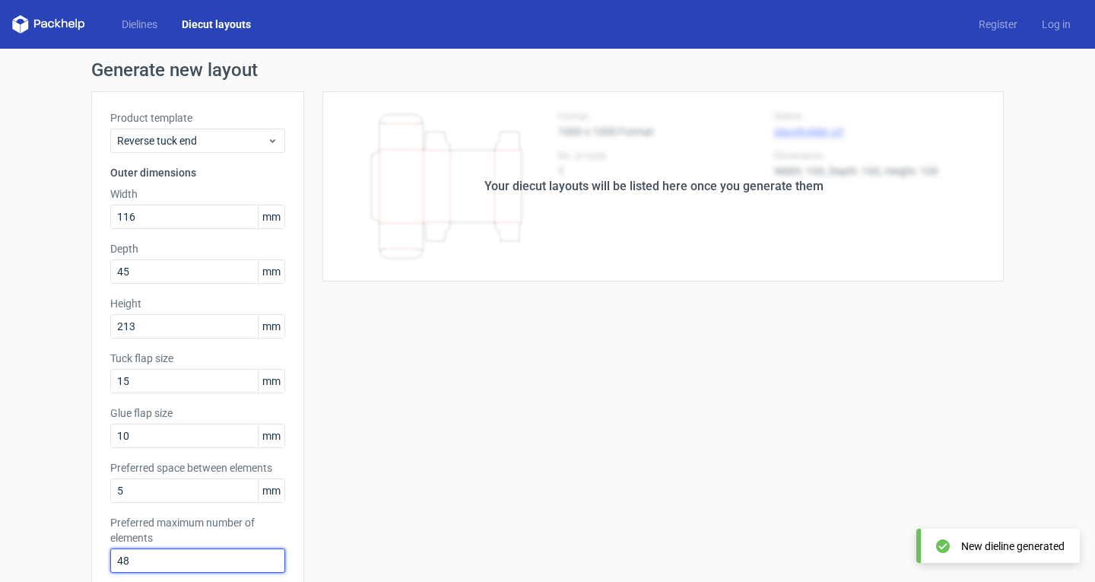
drag, startPoint x: 138, startPoint y: 553, endPoint x: 124, endPoint y: 553, distance: 13.7
click at [110, 554] on input "48" at bounding box center [197, 560] width 175 height 24
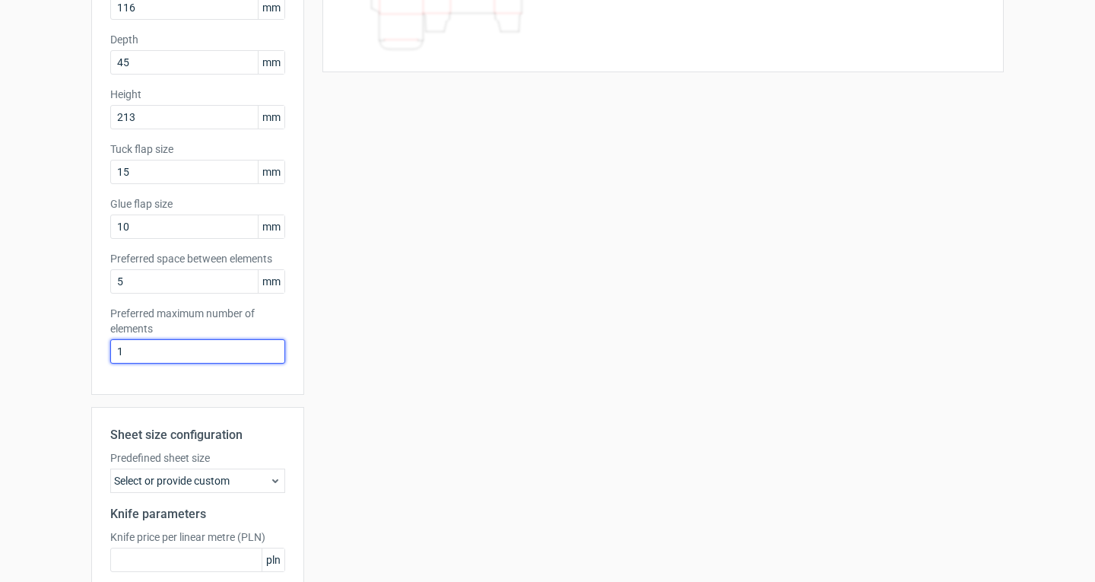
scroll to position [347, 0]
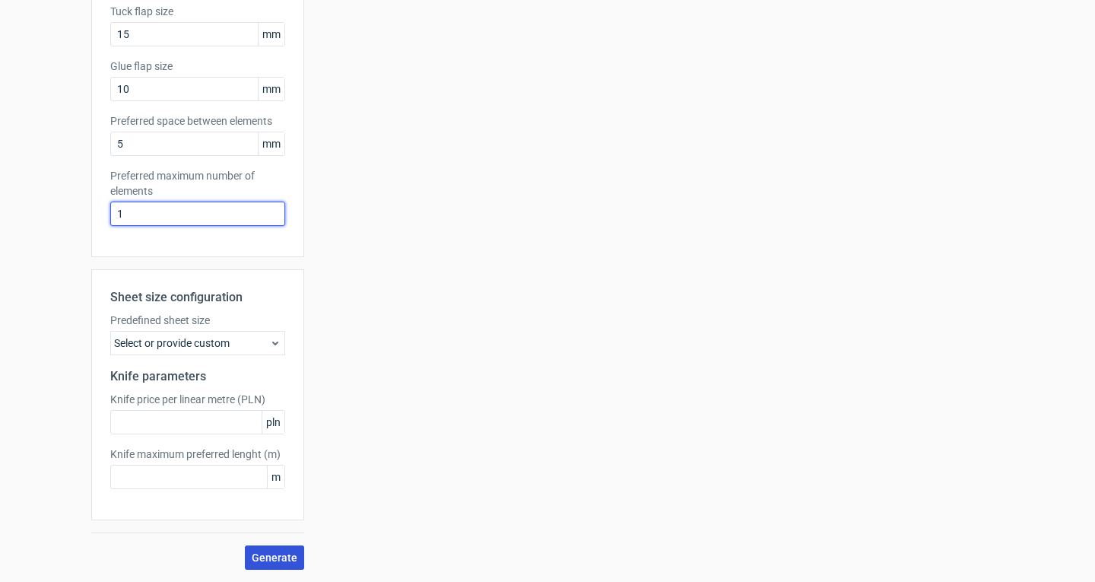
type input "1"
click at [264, 562] on span "Generate" at bounding box center [275, 557] width 46 height 11
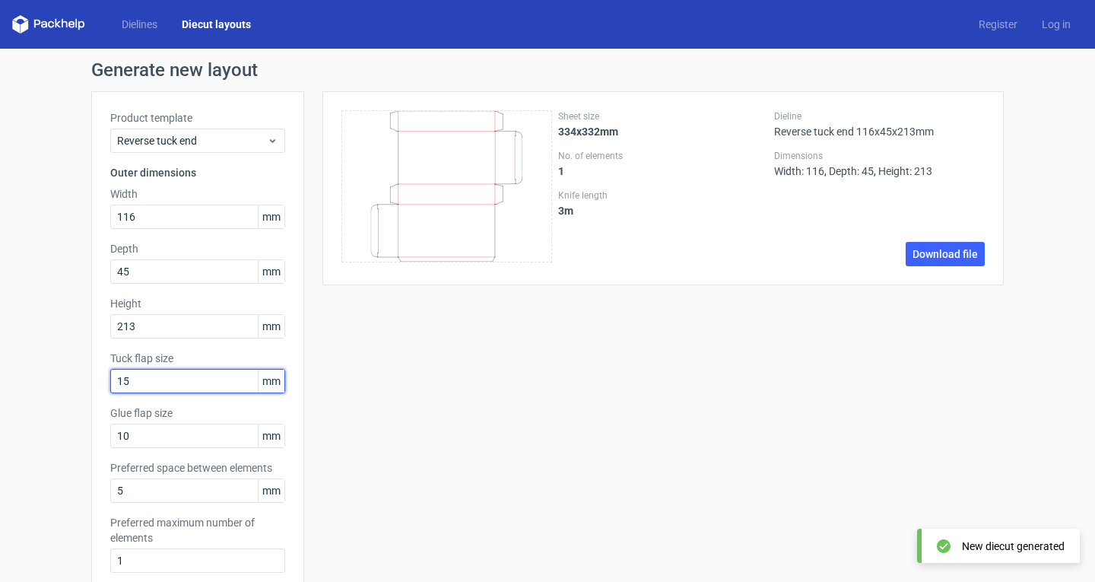
drag, startPoint x: 173, startPoint y: 385, endPoint x: 143, endPoint y: 376, distance: 31.0
click at [127, 378] on input "15" at bounding box center [197, 381] width 175 height 24
drag, startPoint x: 175, startPoint y: 379, endPoint x: 4, endPoint y: 383, distance: 171.1
click at [6, 383] on div "Generate new layout Product template Reverse tuck end Outer dimensions Width 11…" at bounding box center [547, 489] width 1095 height 880
type input "20"
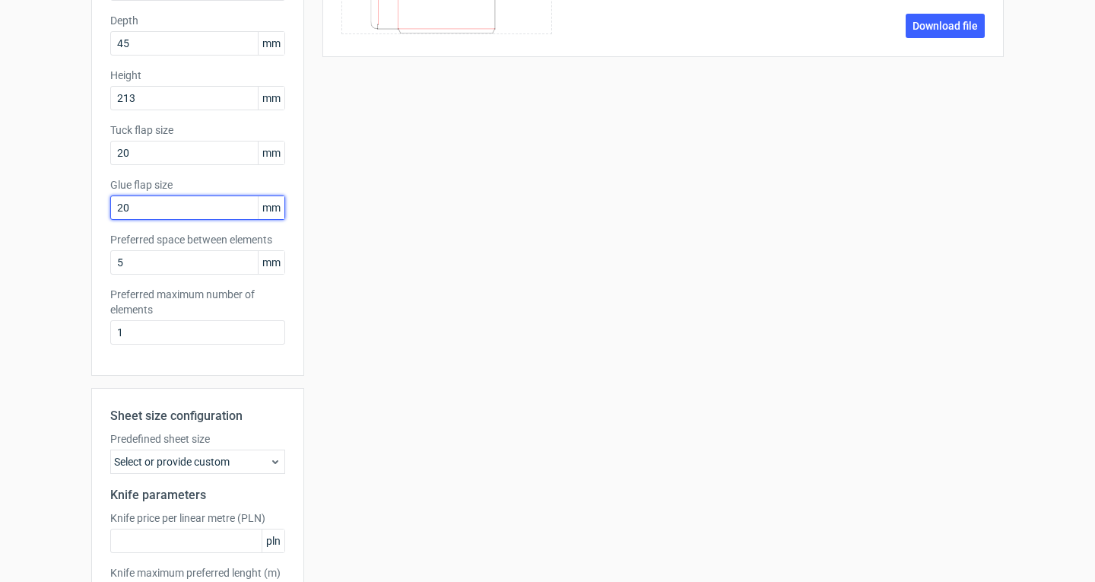
scroll to position [347, 0]
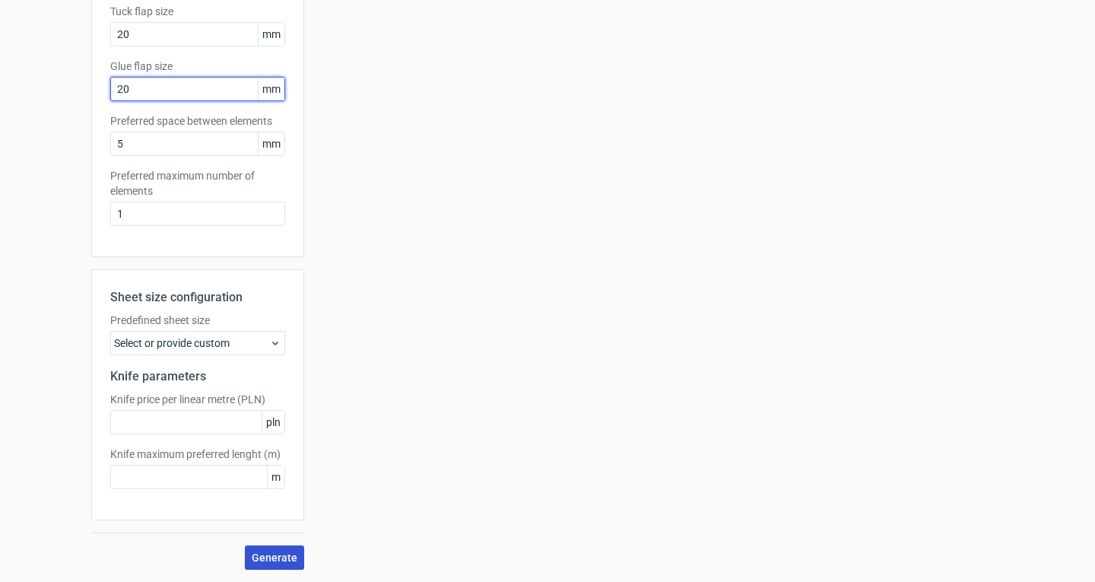
type input "20"
click at [268, 555] on span "Generate" at bounding box center [275, 557] width 46 height 11
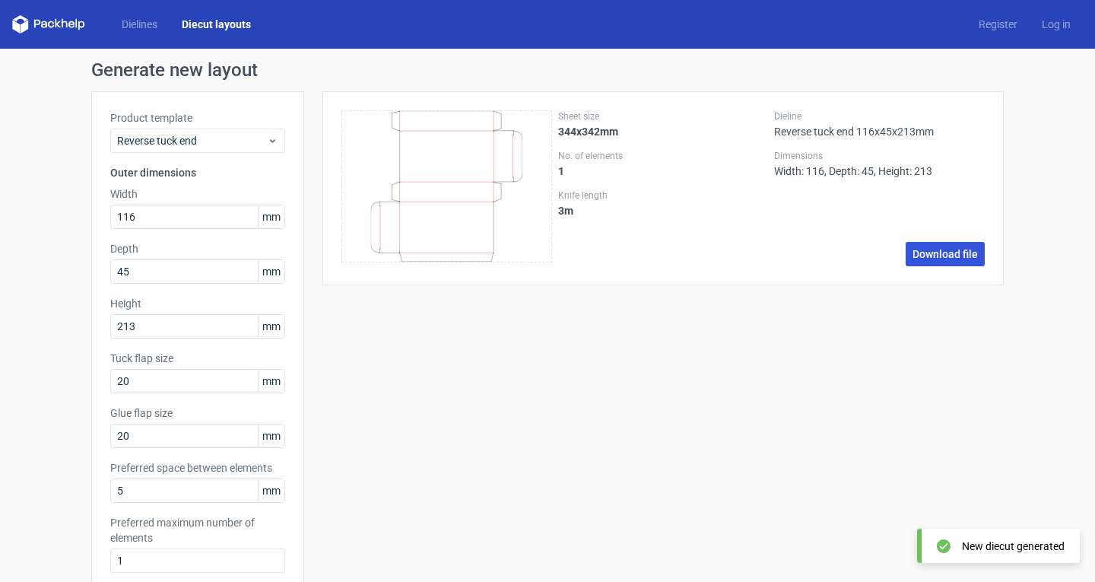
click at [946, 252] on link "Download file" at bounding box center [944, 254] width 79 height 24
